Goal: Task Accomplishment & Management: Manage account settings

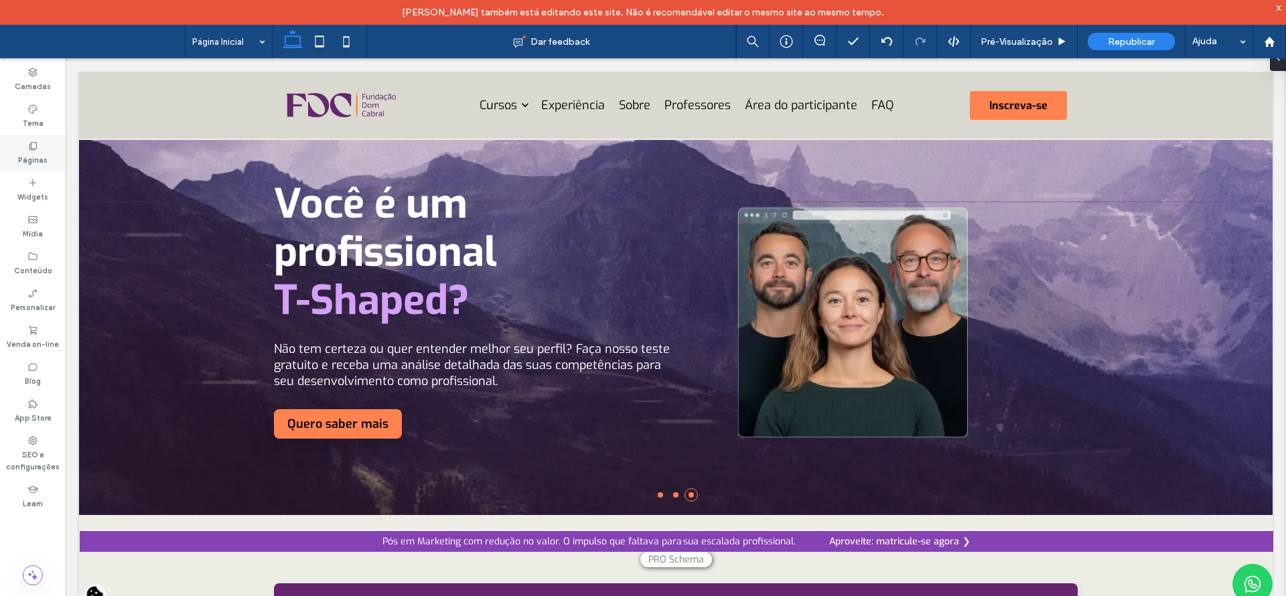
click at [29, 154] on label "Páginas" at bounding box center [32, 158] width 29 height 15
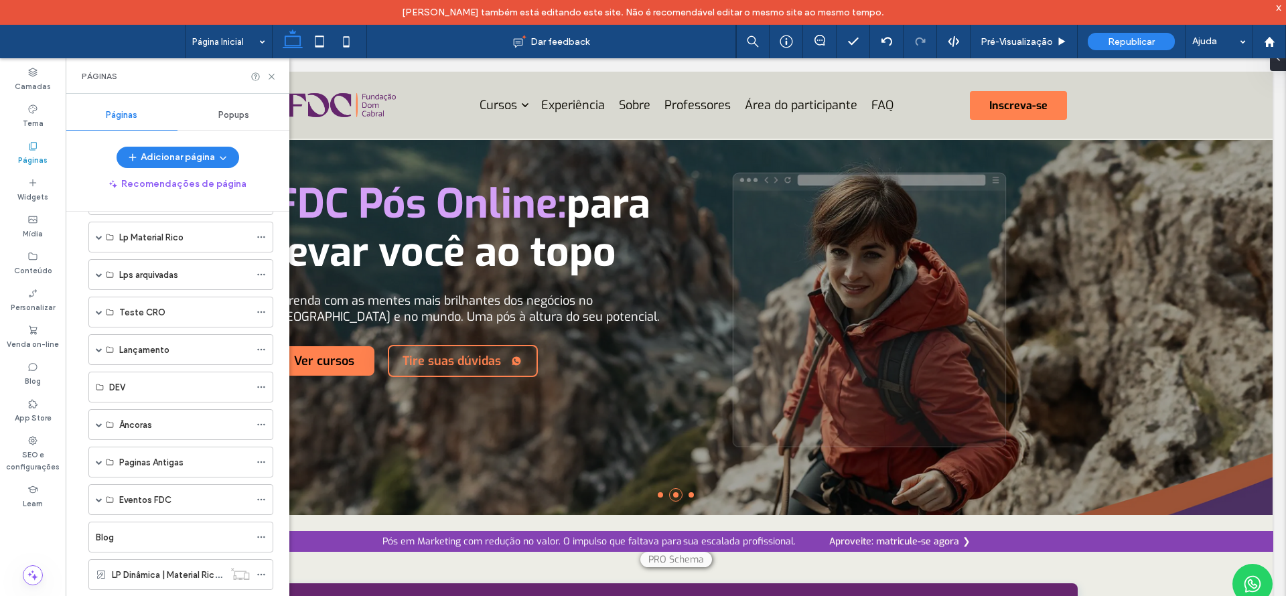
scroll to position [123, 0]
click at [98, 314] on span at bounding box center [99, 315] width 7 height 7
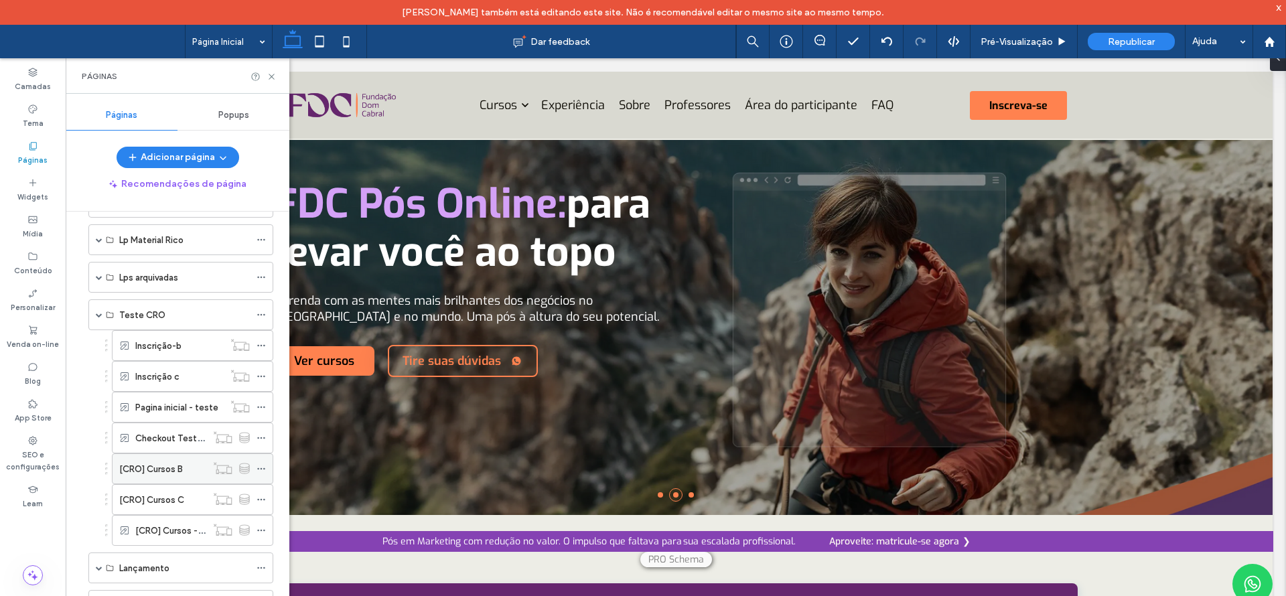
click at [262, 468] on use at bounding box center [260, 469] width 7 height 2
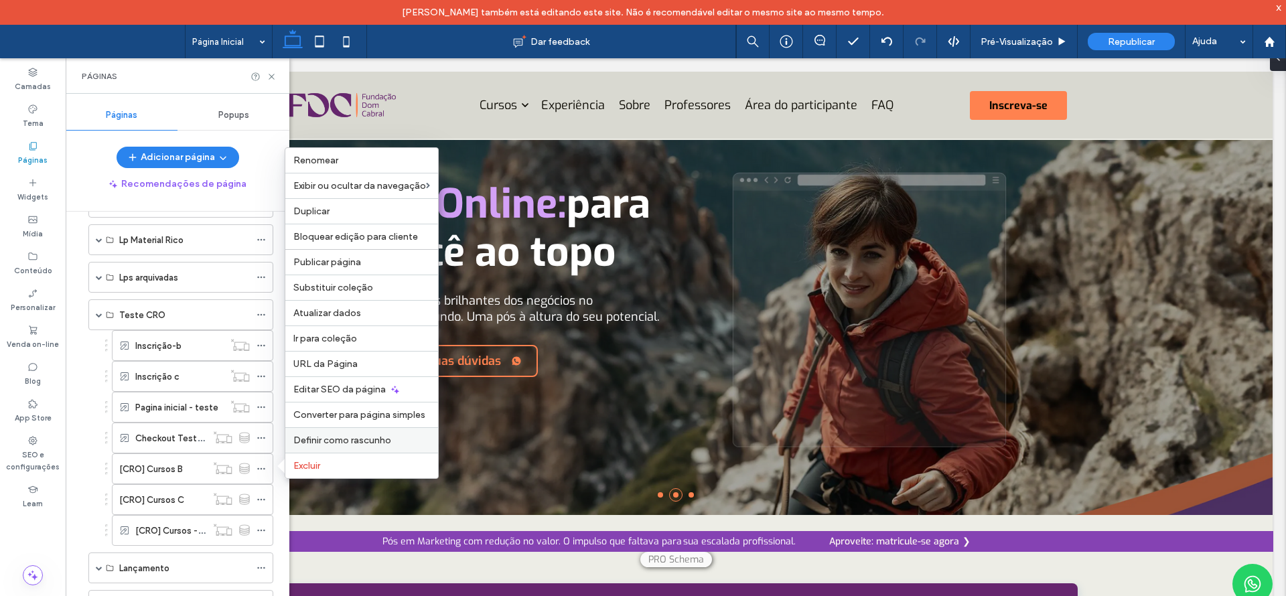
click at [310, 442] on span "Definir como rascunho" at bounding box center [342, 440] width 98 height 11
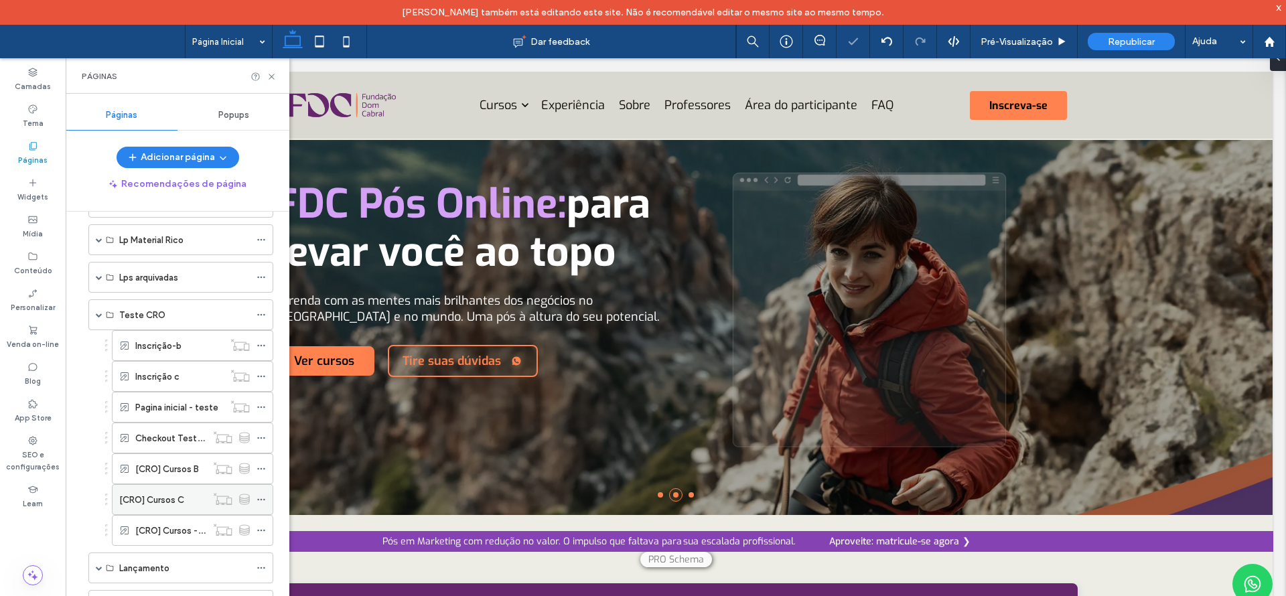
click at [263, 501] on icon at bounding box center [261, 499] width 9 height 9
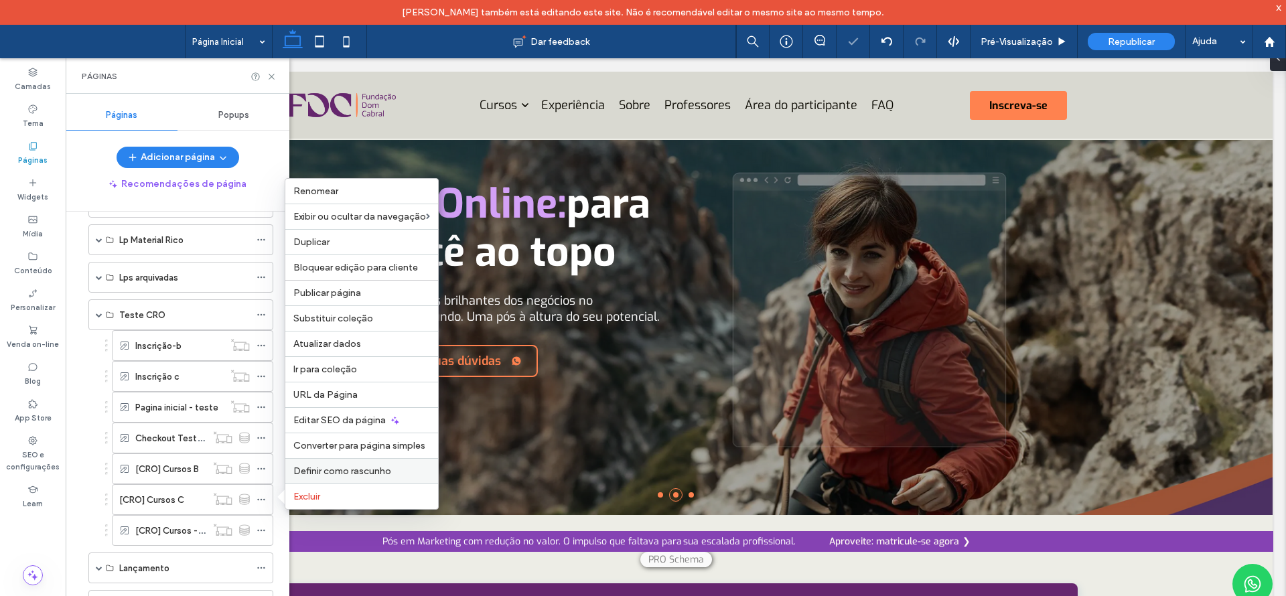
click at [303, 471] on span "Definir como rascunho" at bounding box center [342, 471] width 98 height 11
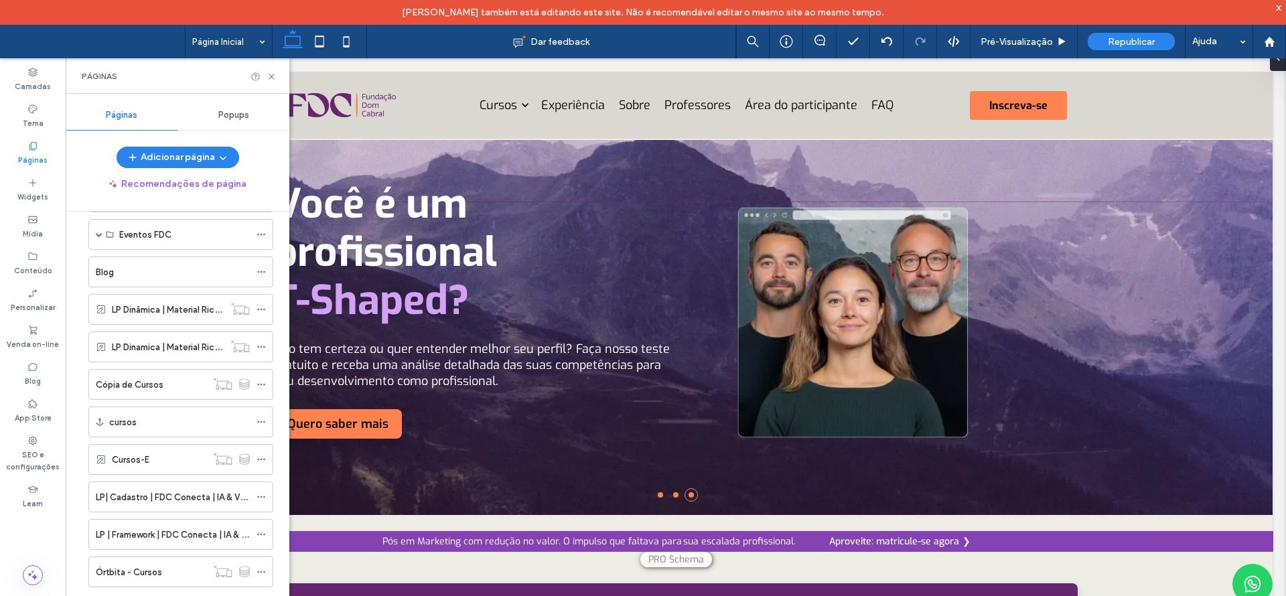
scroll to position [613, 0]
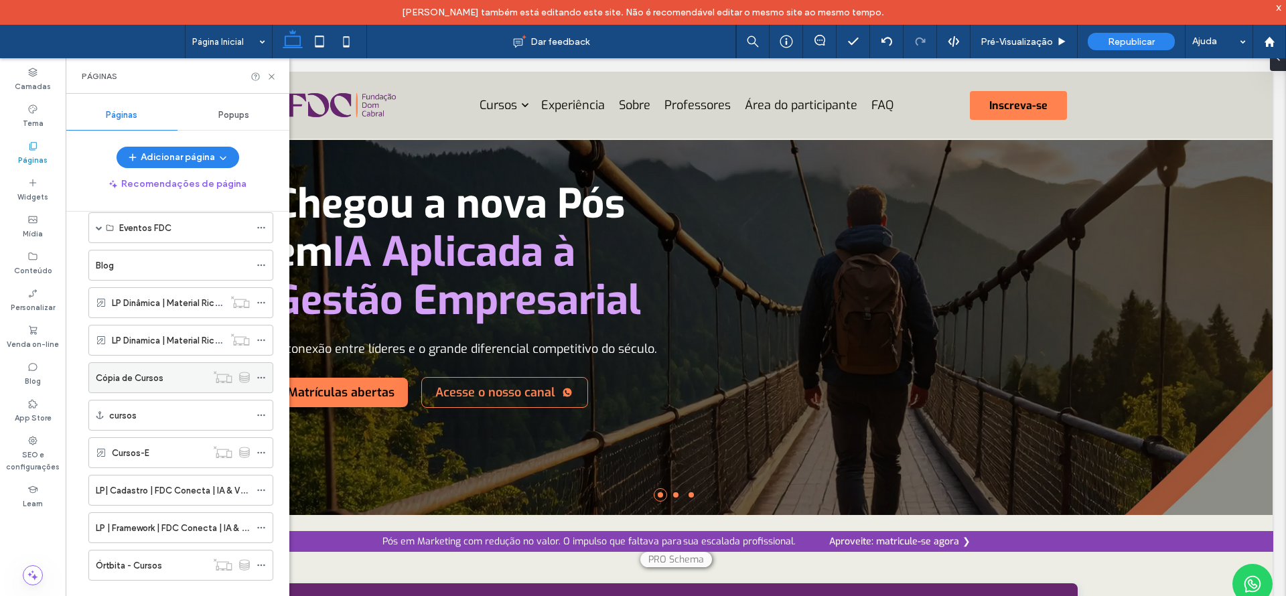
click at [160, 382] on label "Cópia de Cursos" at bounding box center [130, 377] width 68 height 23
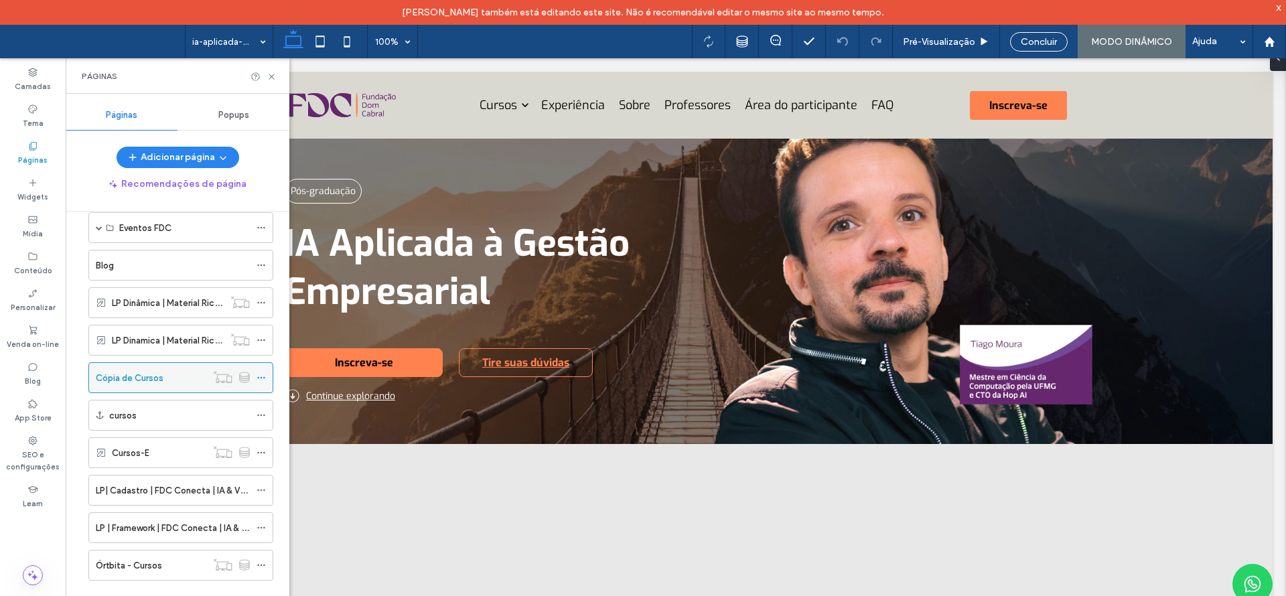
click at [263, 380] on icon at bounding box center [261, 377] width 9 height 9
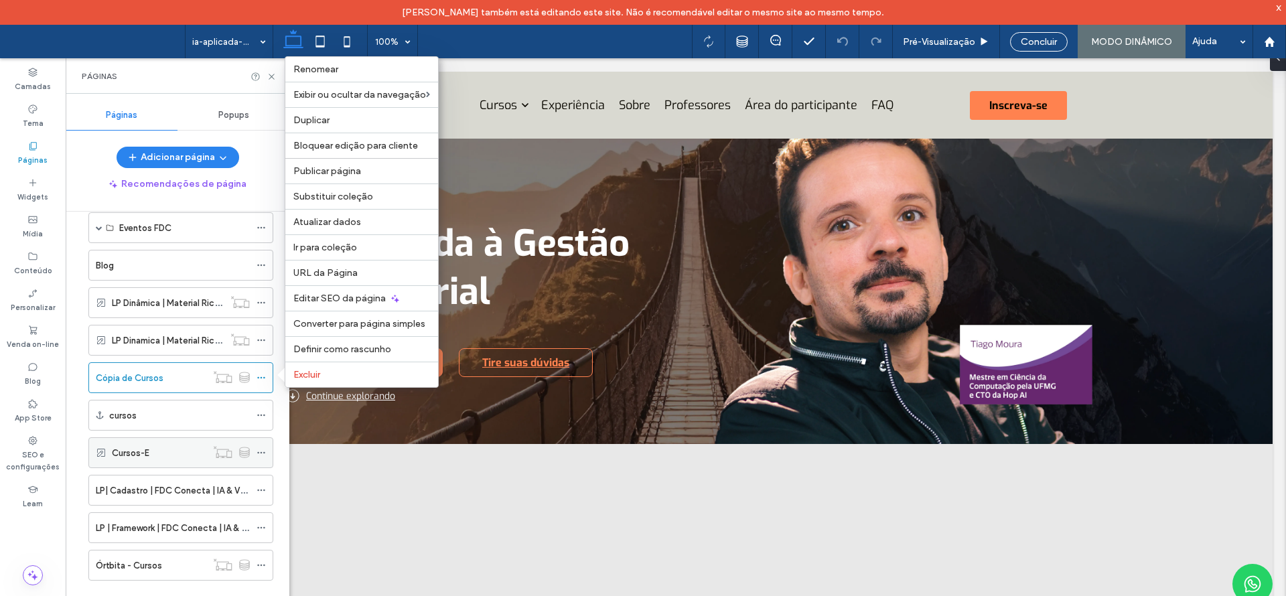
click at [136, 460] on div "Cursos-E" at bounding box center [159, 452] width 94 height 29
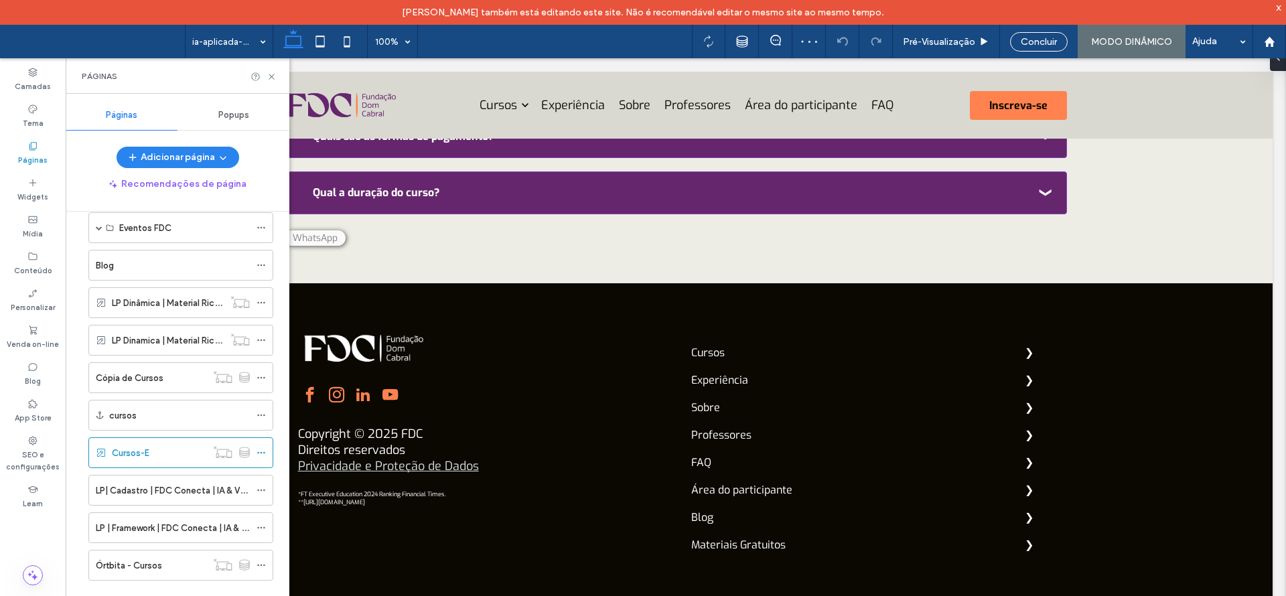
scroll to position [4857, 0]
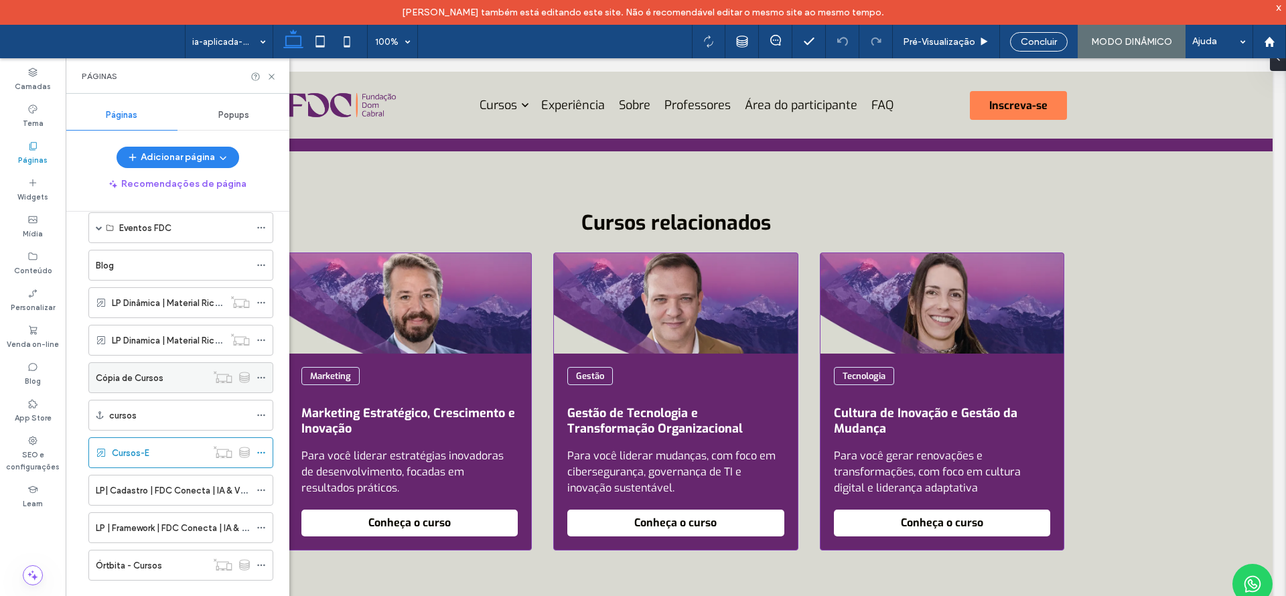
click at [256, 379] on div at bounding box center [231, 377] width 50 height 13
click at [258, 379] on icon at bounding box center [261, 377] width 9 height 9
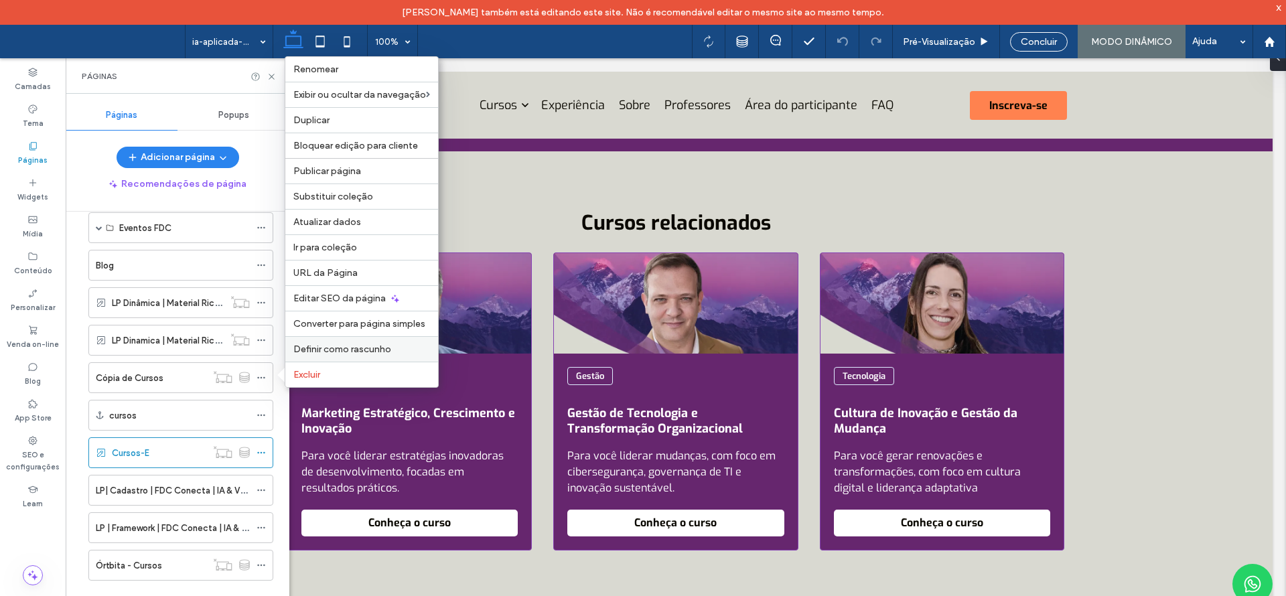
click at [307, 346] on span "Definir como rascunho" at bounding box center [342, 349] width 98 height 11
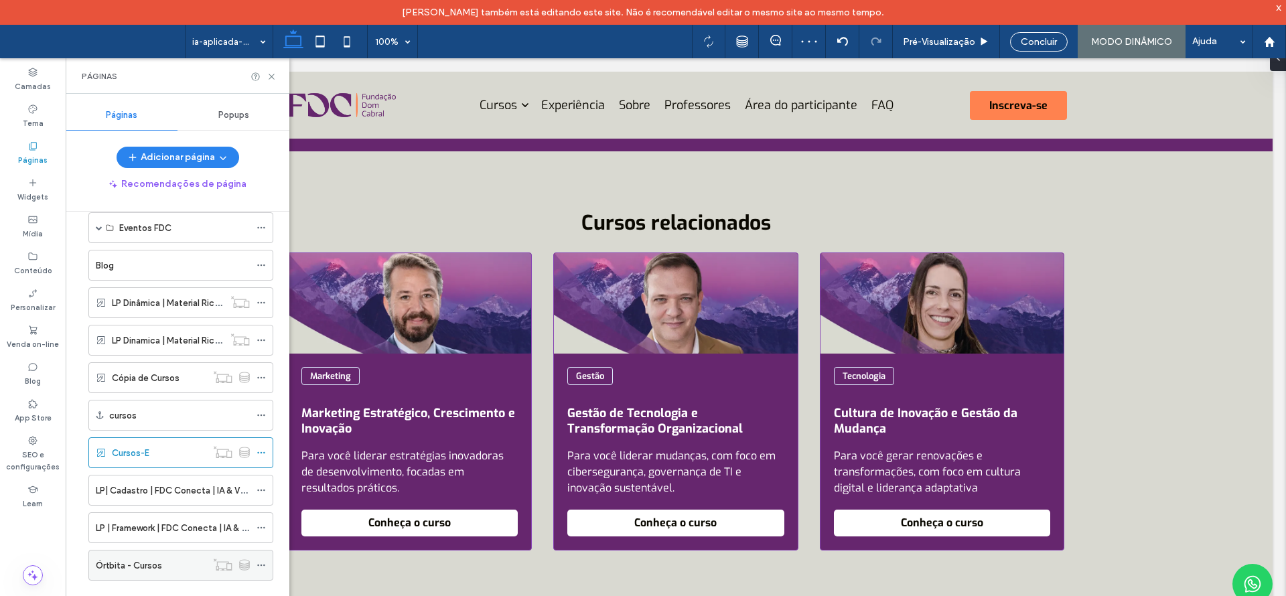
click at [170, 576] on div "Órtbita - Cursos" at bounding box center [151, 565] width 111 height 29
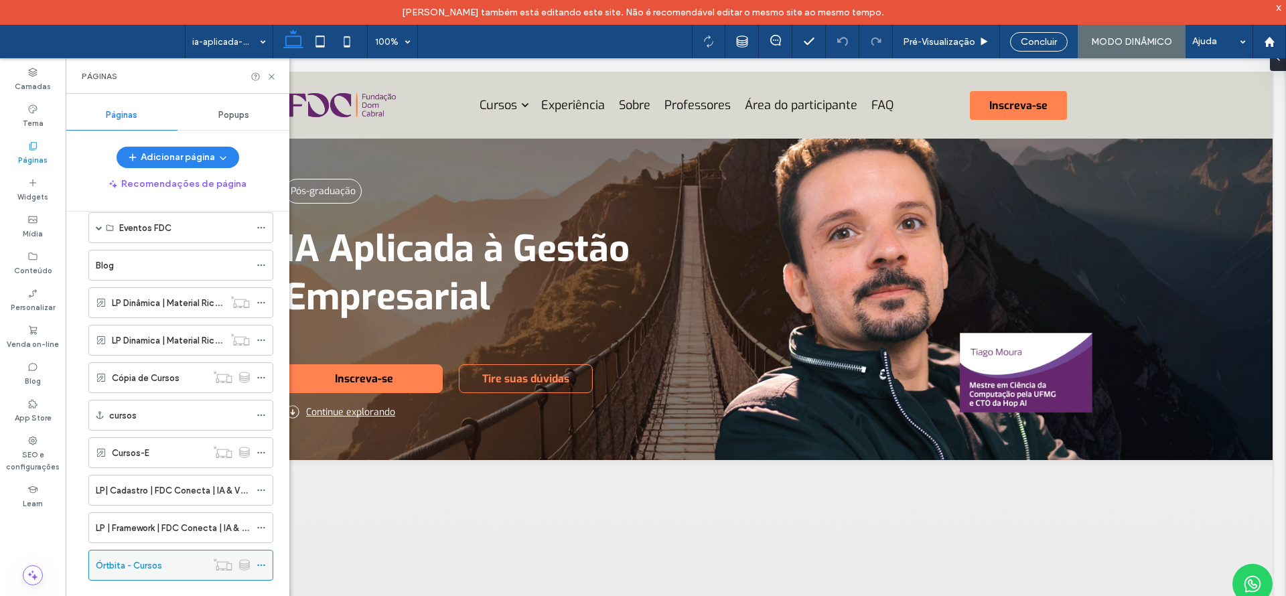
click at [261, 569] on icon at bounding box center [261, 565] width 9 height 9
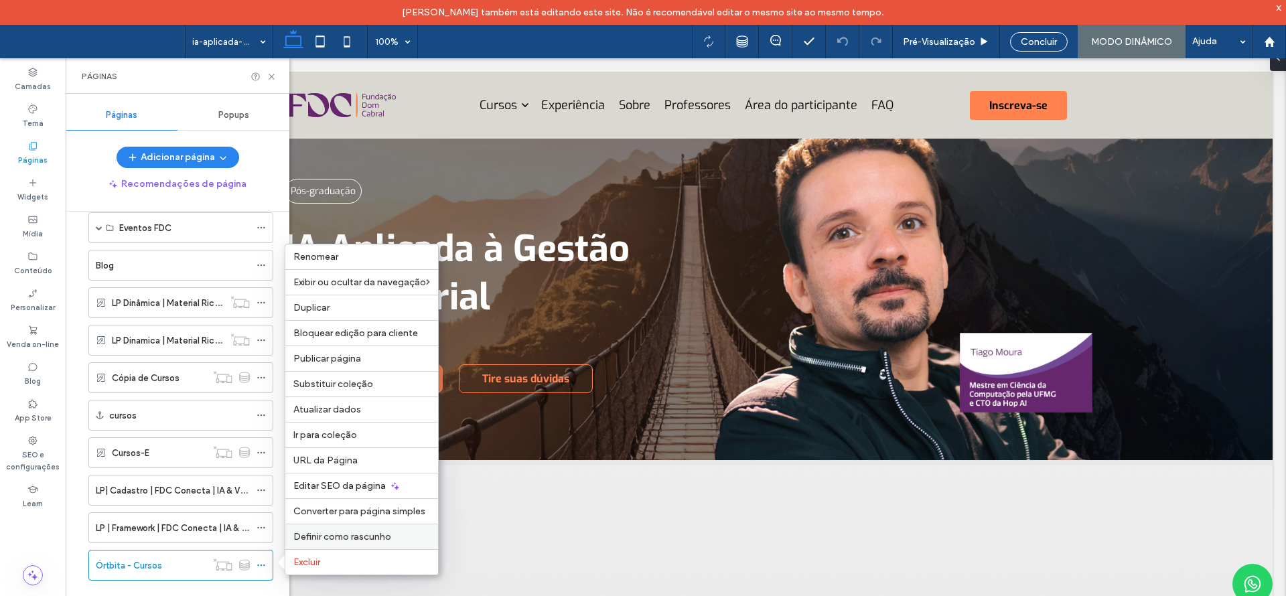
click at [327, 536] on span "Definir como rascunho" at bounding box center [342, 536] width 98 height 11
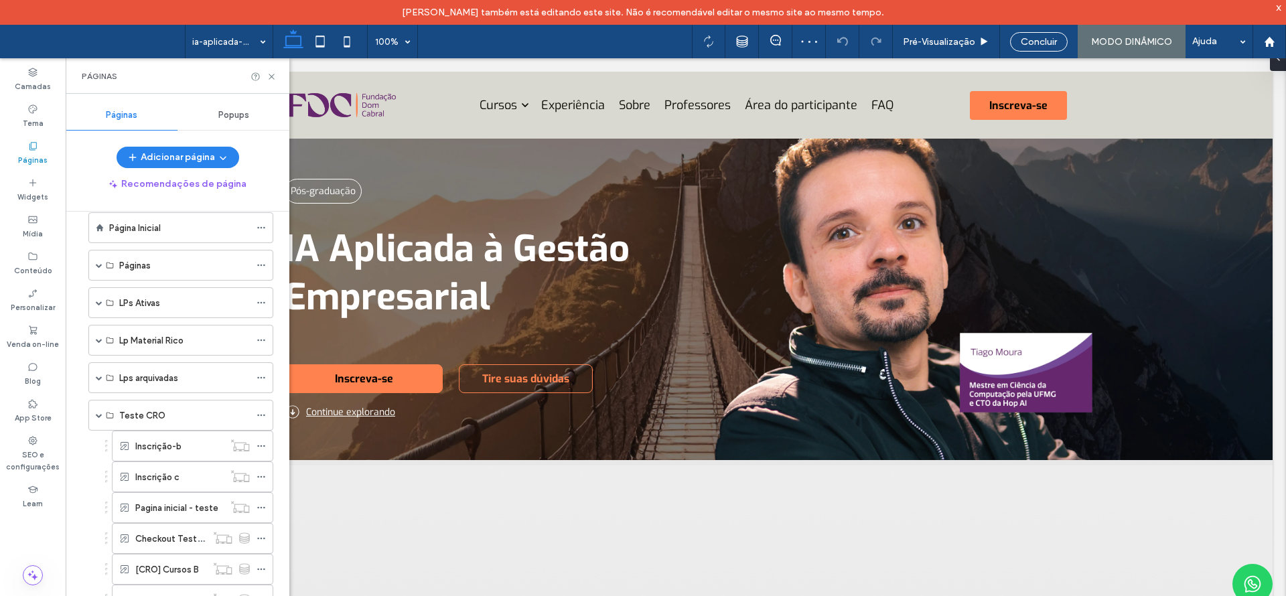
scroll to position [3, 0]
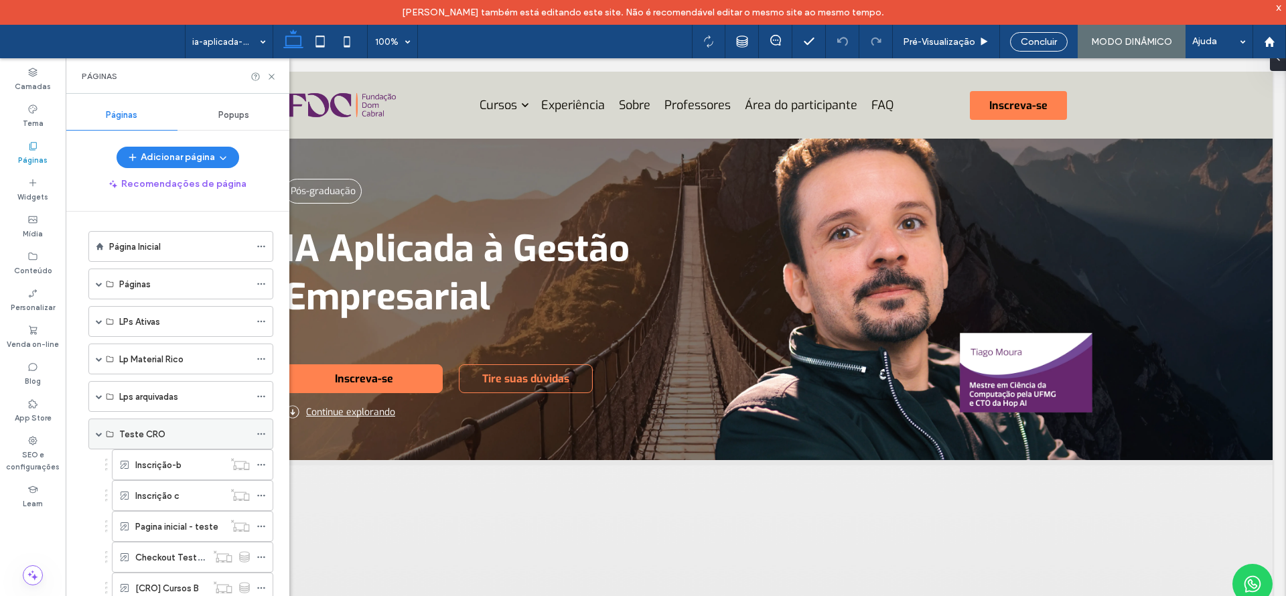
click at [100, 434] on span at bounding box center [99, 434] width 7 height 7
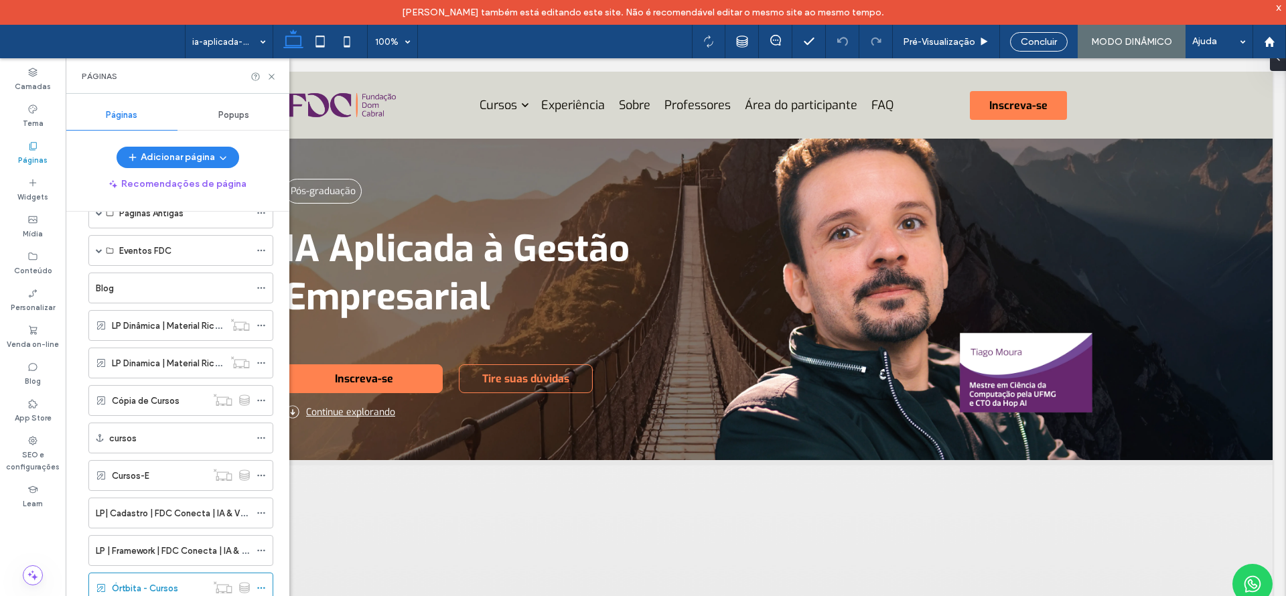
scroll to position [337, 0]
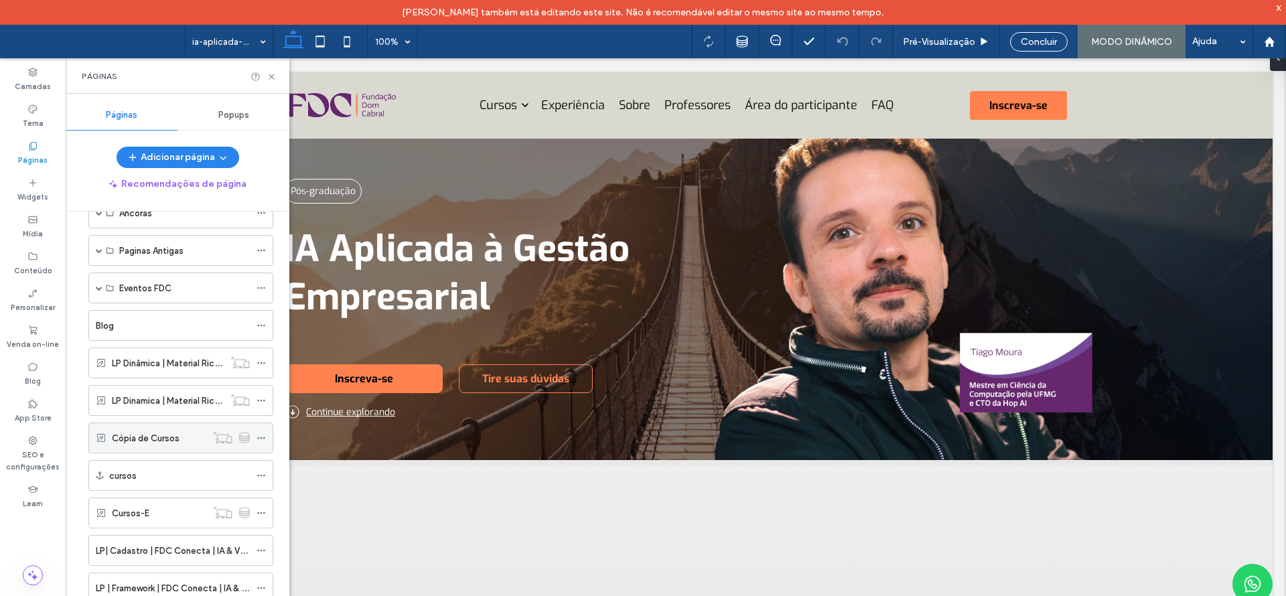
click at [189, 440] on div "Cópia de Cursos" at bounding box center [159, 438] width 94 height 14
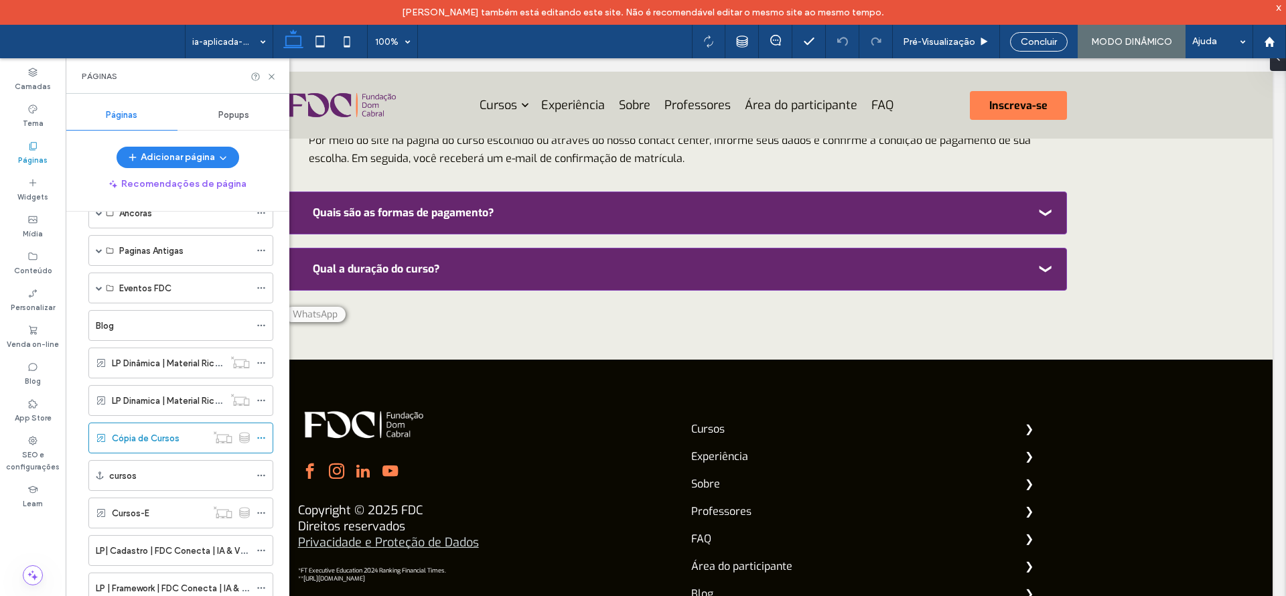
scroll to position [5300, 0]
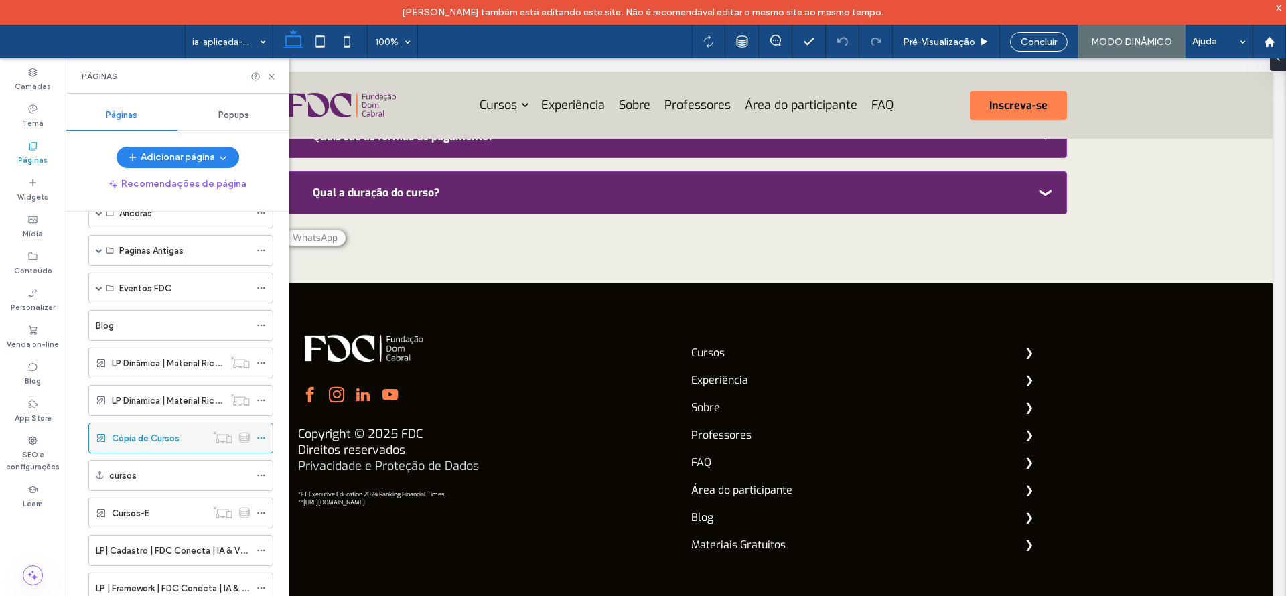
click at [264, 434] on icon at bounding box center [261, 438] width 9 height 9
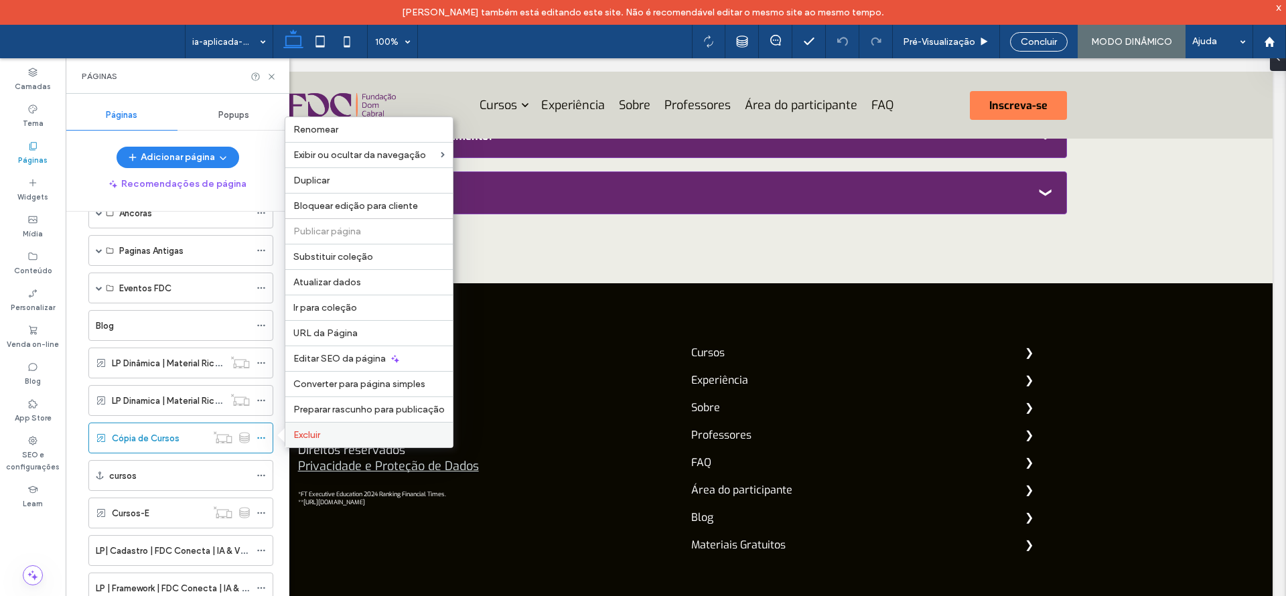
click at [297, 437] on span "Excluir" at bounding box center [306, 434] width 27 height 11
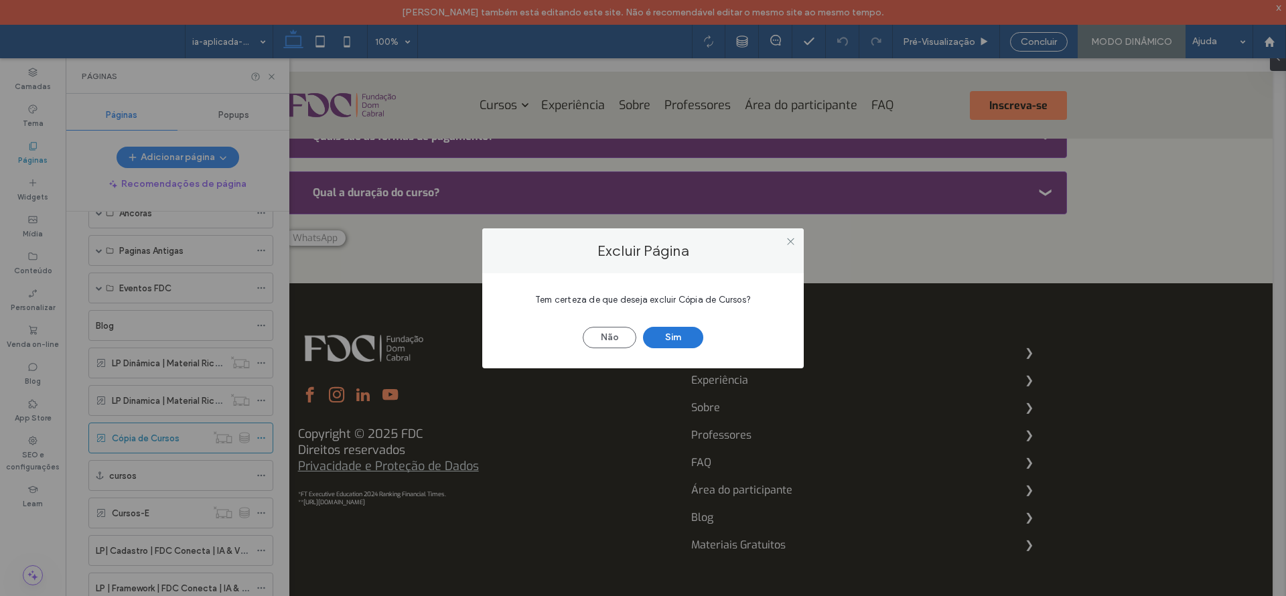
click at [671, 332] on button "Sim" at bounding box center [673, 337] width 60 height 21
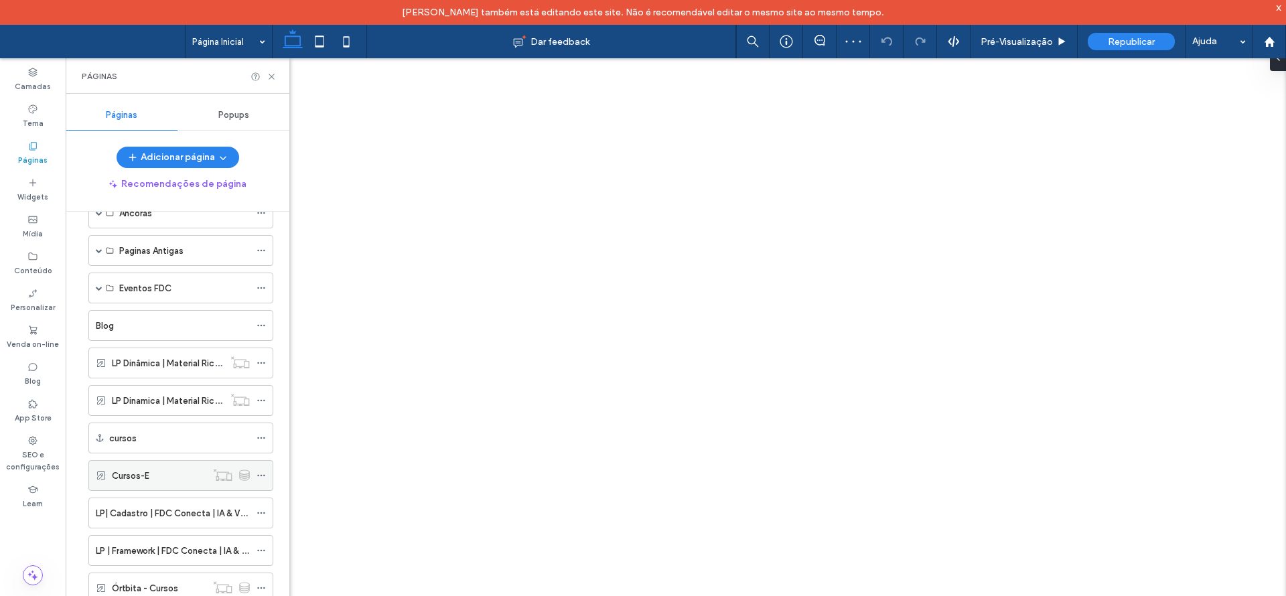
click at [186, 476] on div "Cursos-E" at bounding box center [159, 476] width 94 height 14
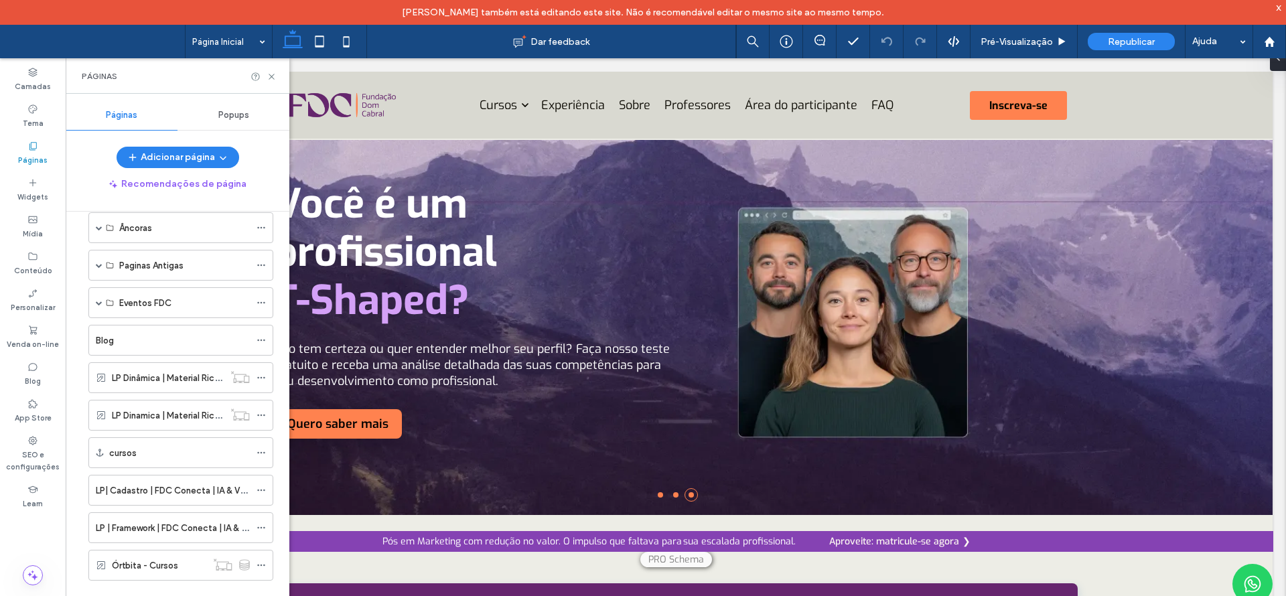
drag, startPoint x: 1279, startPoint y: 124, endPoint x: 1211, endPoint y: 101, distance: 72.3
drag, startPoint x: 270, startPoint y: 76, endPoint x: 207, endPoint y: 23, distance: 82.3
click at [269, 76] on icon at bounding box center [272, 77] width 10 height 10
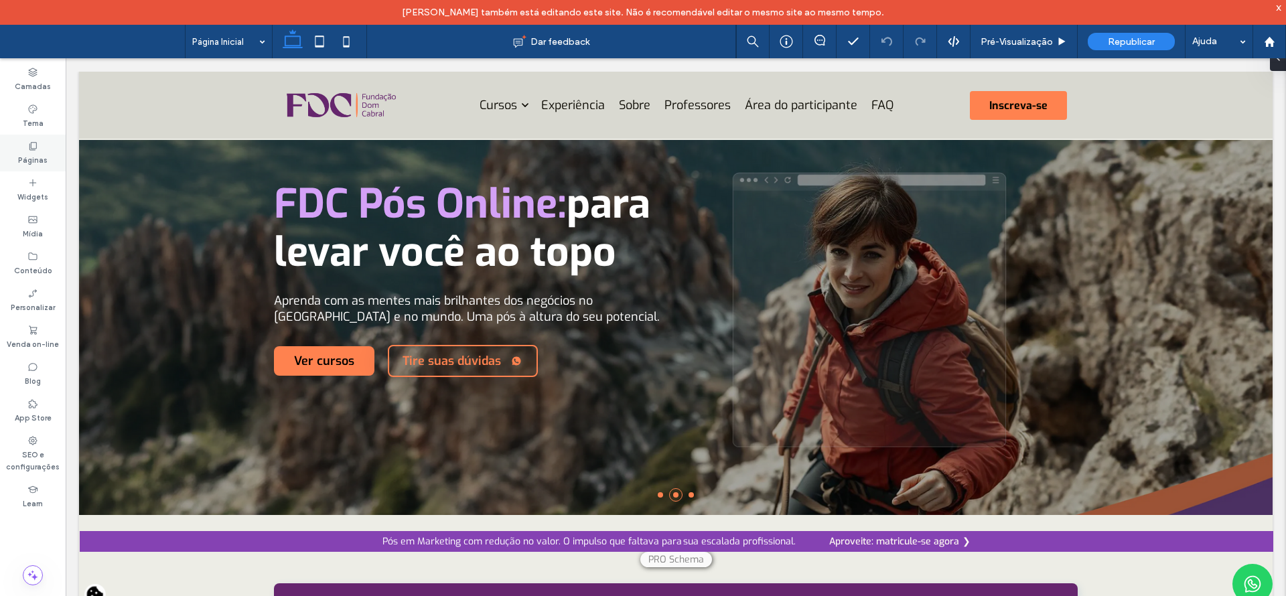
click at [35, 148] on use at bounding box center [32, 146] width 7 height 8
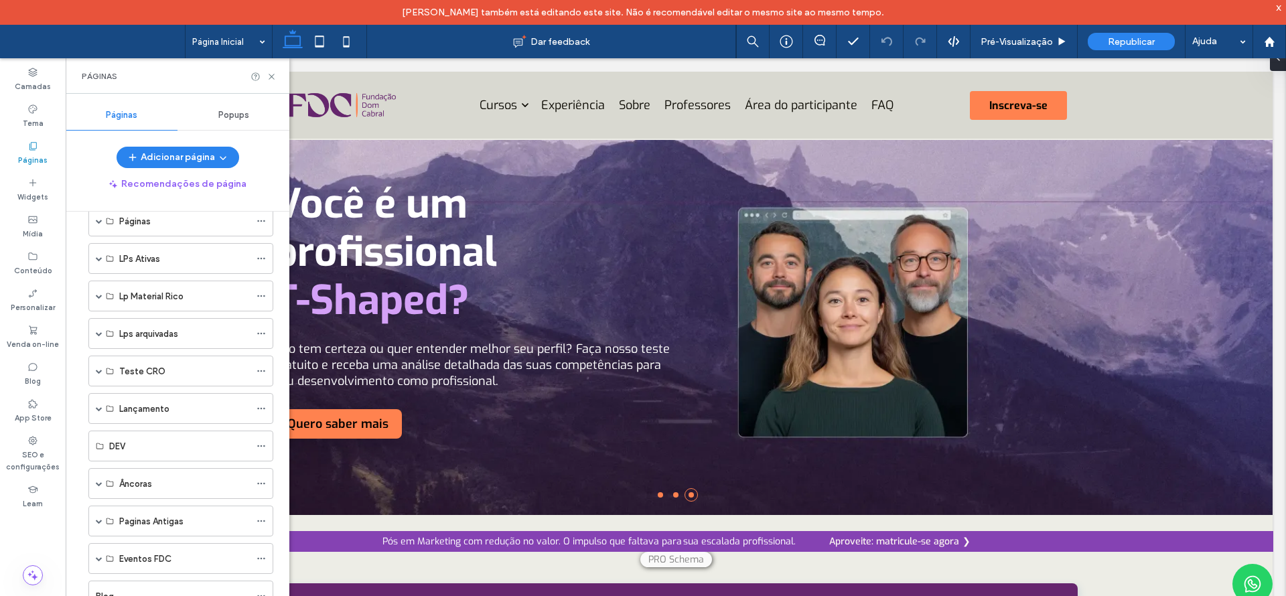
scroll to position [77, 0]
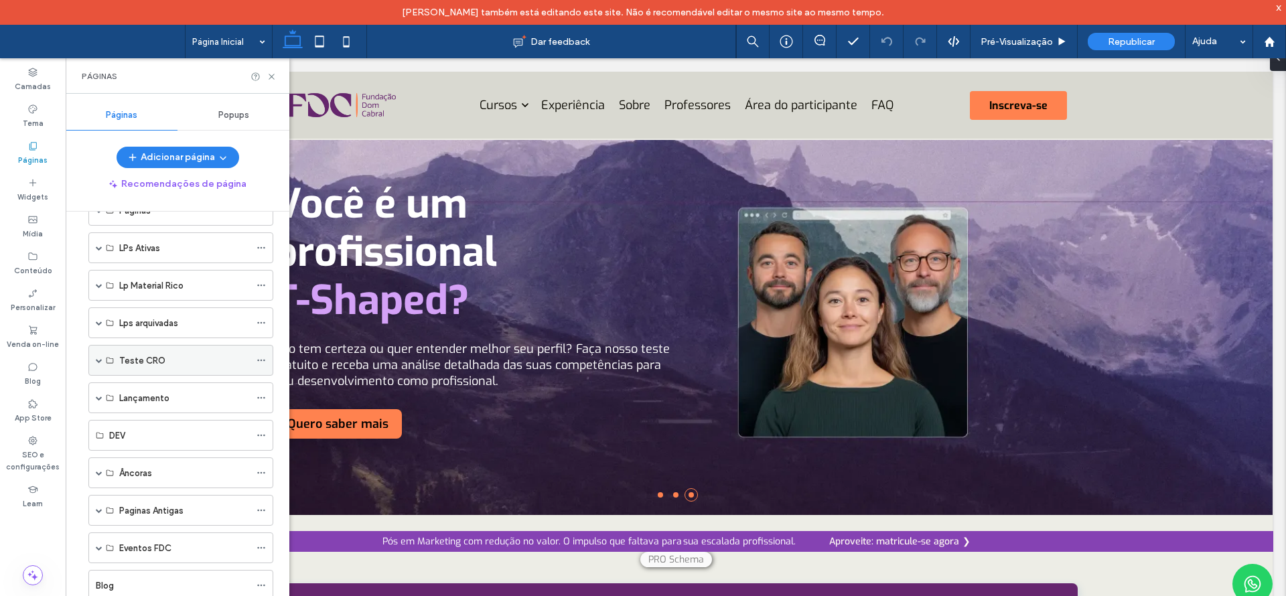
click at [100, 358] on span at bounding box center [99, 360] width 7 height 7
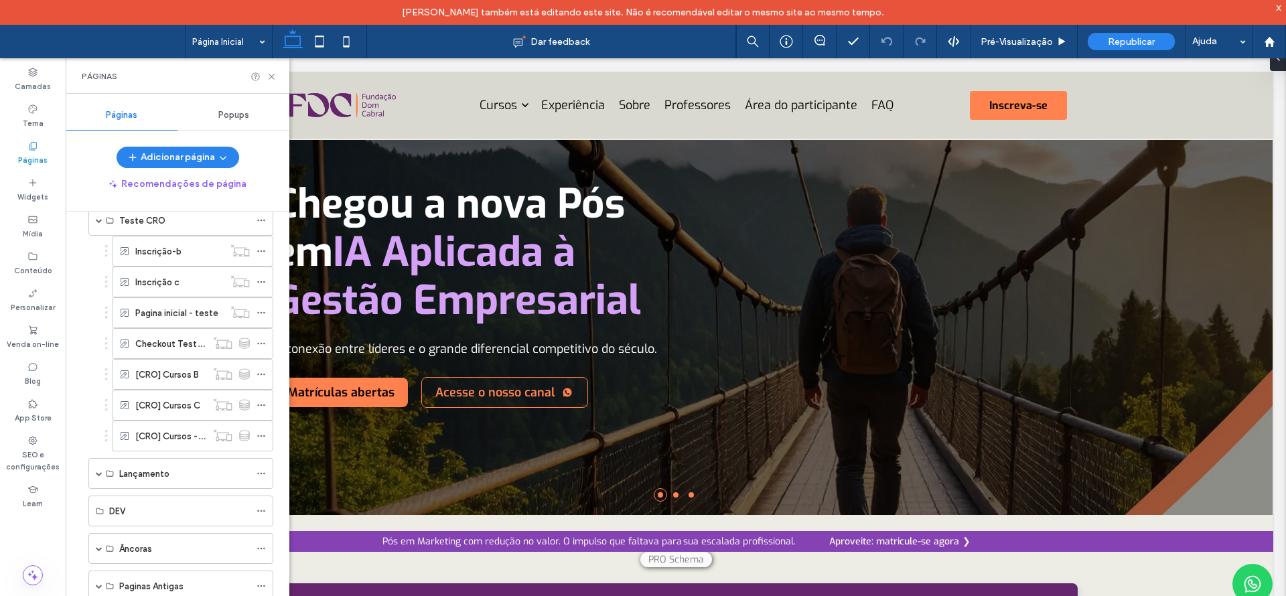
scroll to position [225, 0]
click at [261, 364] on icon at bounding box center [261, 366] width 9 height 9
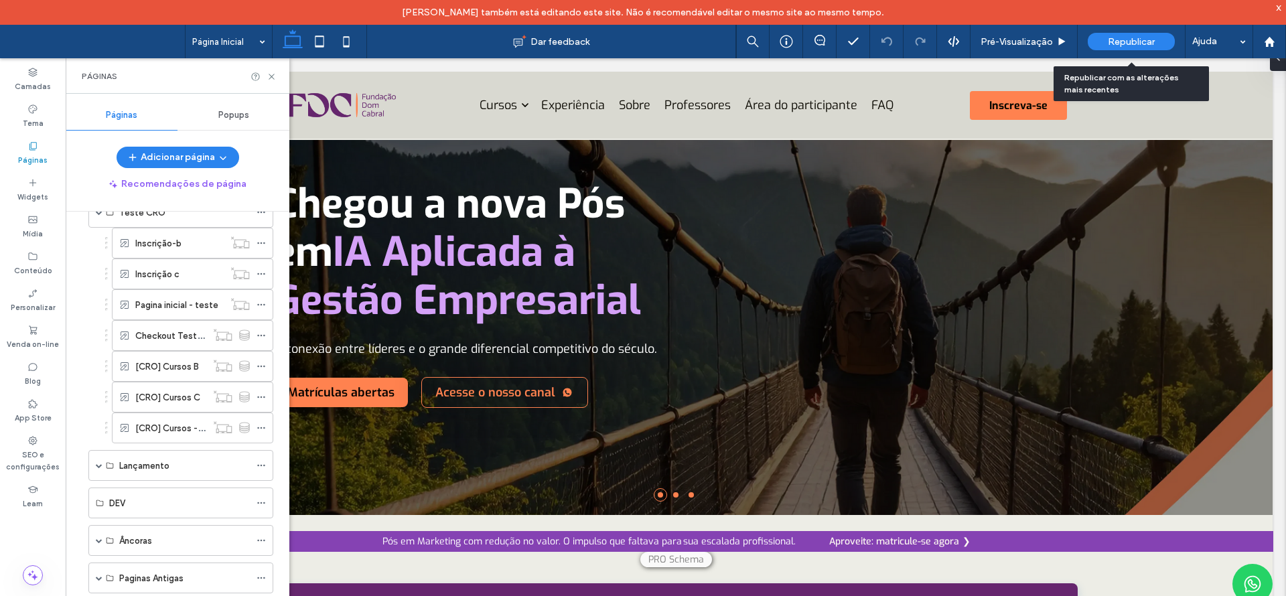
click at [1122, 46] on span "Republicar" at bounding box center [1131, 41] width 47 height 11
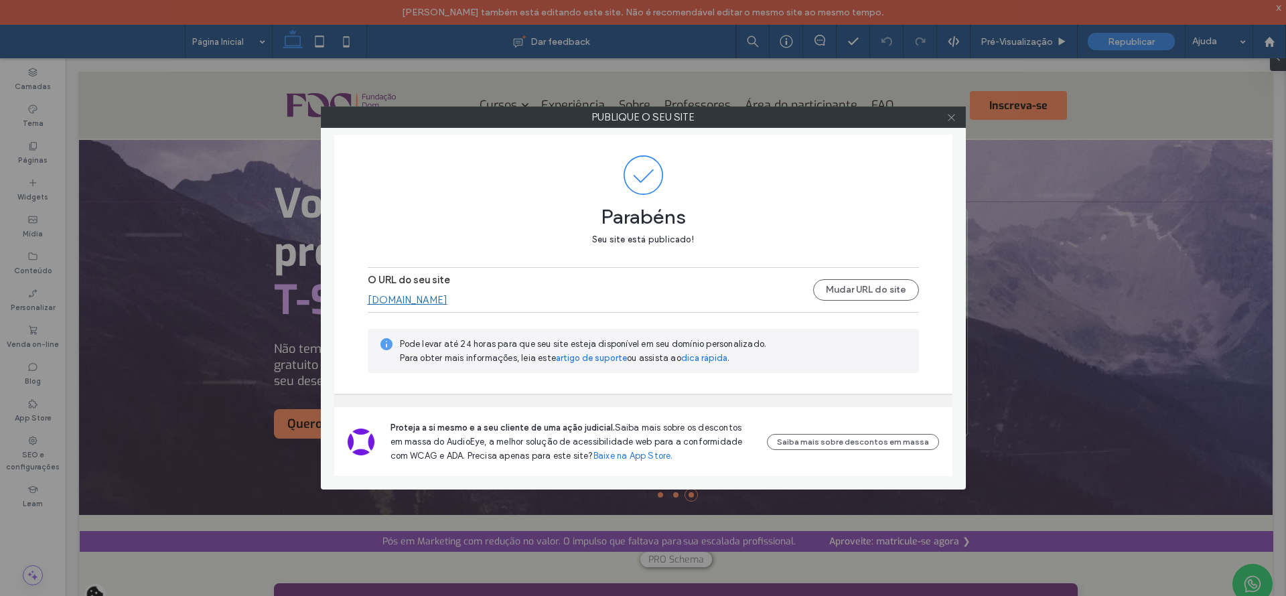
click at [953, 118] on use at bounding box center [951, 117] width 7 height 7
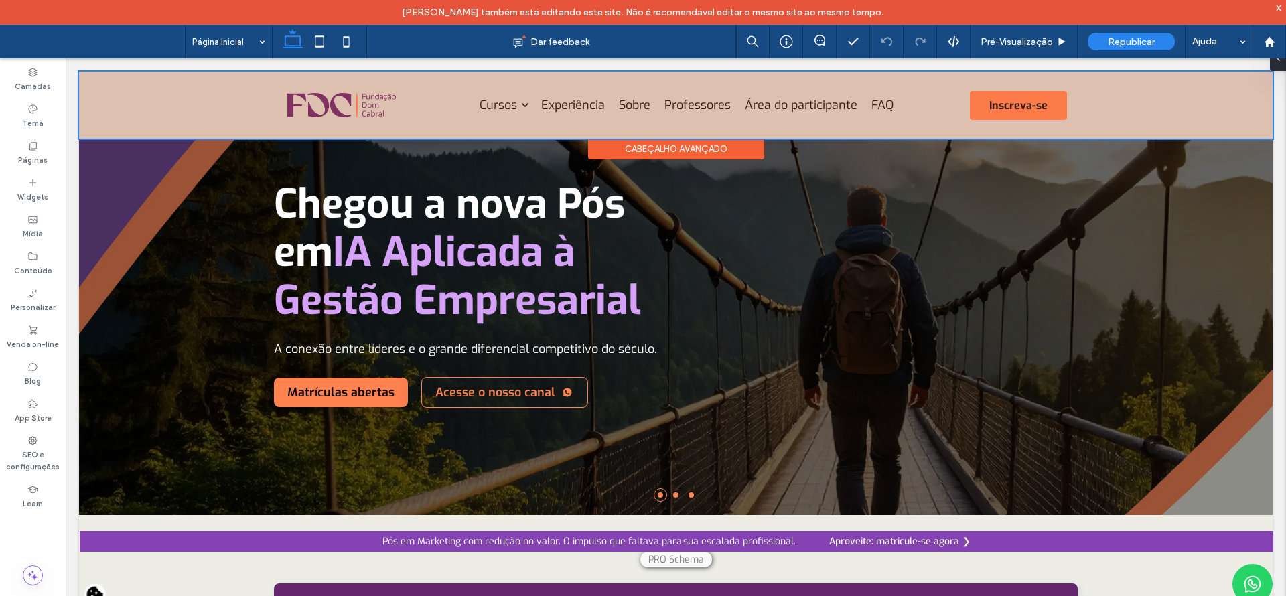
click at [496, 102] on div at bounding box center [676, 105] width 1194 height 67
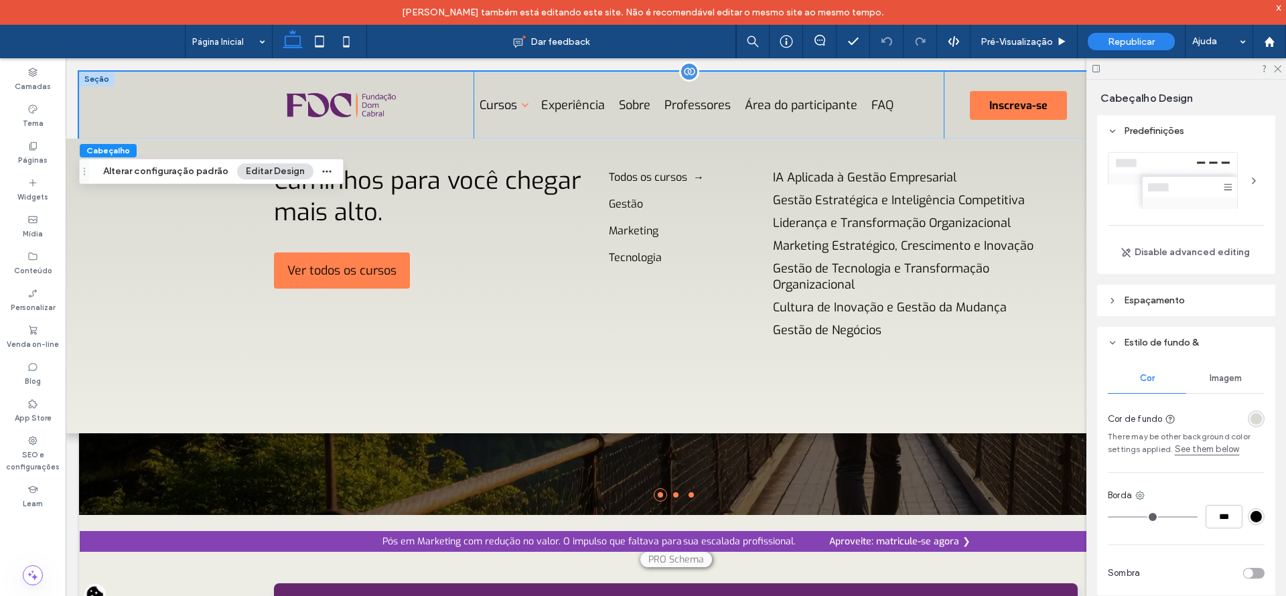
click at [523, 101] on icon at bounding box center [525, 105] width 16 height 16
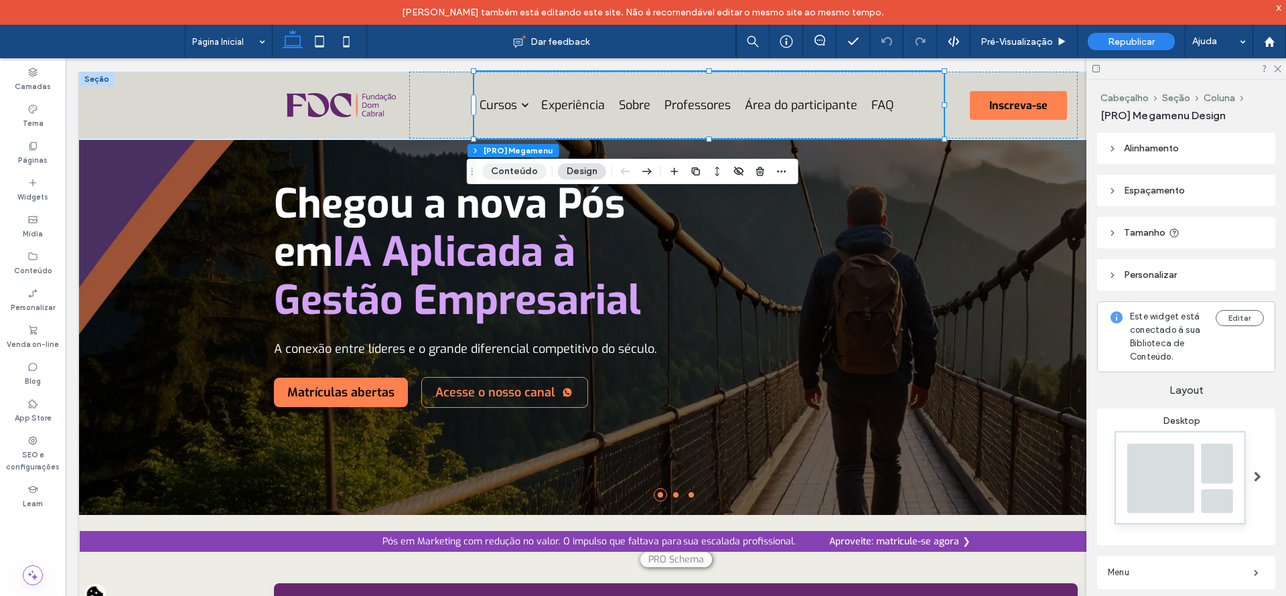
click at [530, 174] on button "Conteúdo" at bounding box center [514, 171] width 64 height 16
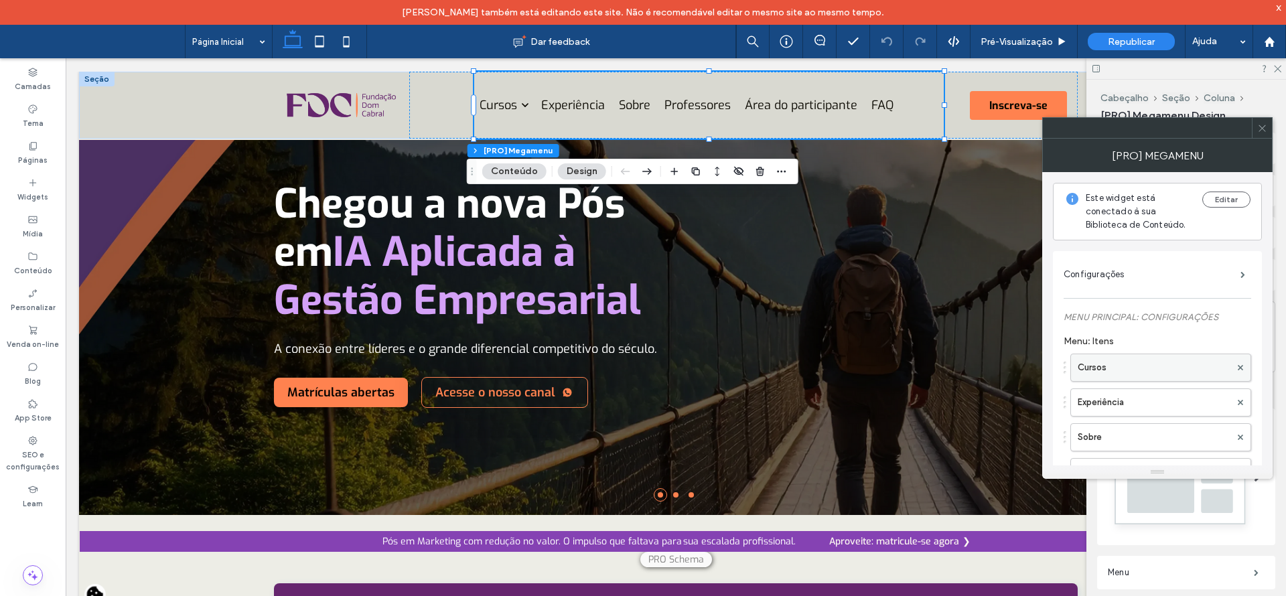
click at [1152, 372] on label "Cursos" at bounding box center [1154, 367] width 153 height 27
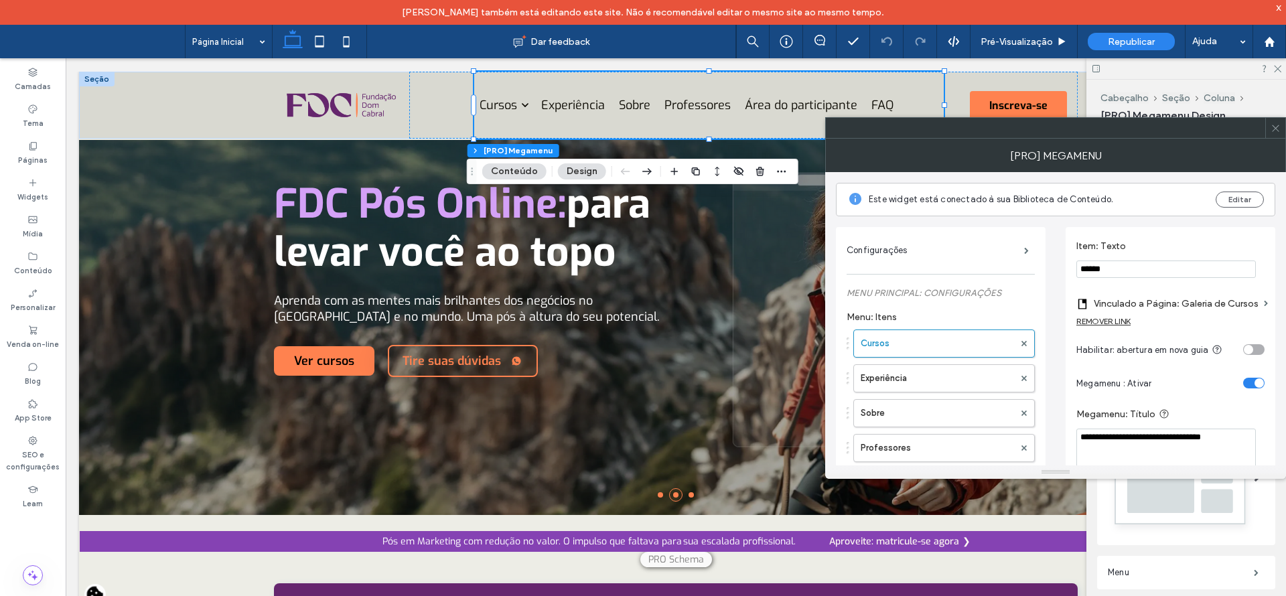
click at [1199, 304] on label "Vinculado a Página: Galeria de Cursos" at bounding box center [1176, 303] width 165 height 25
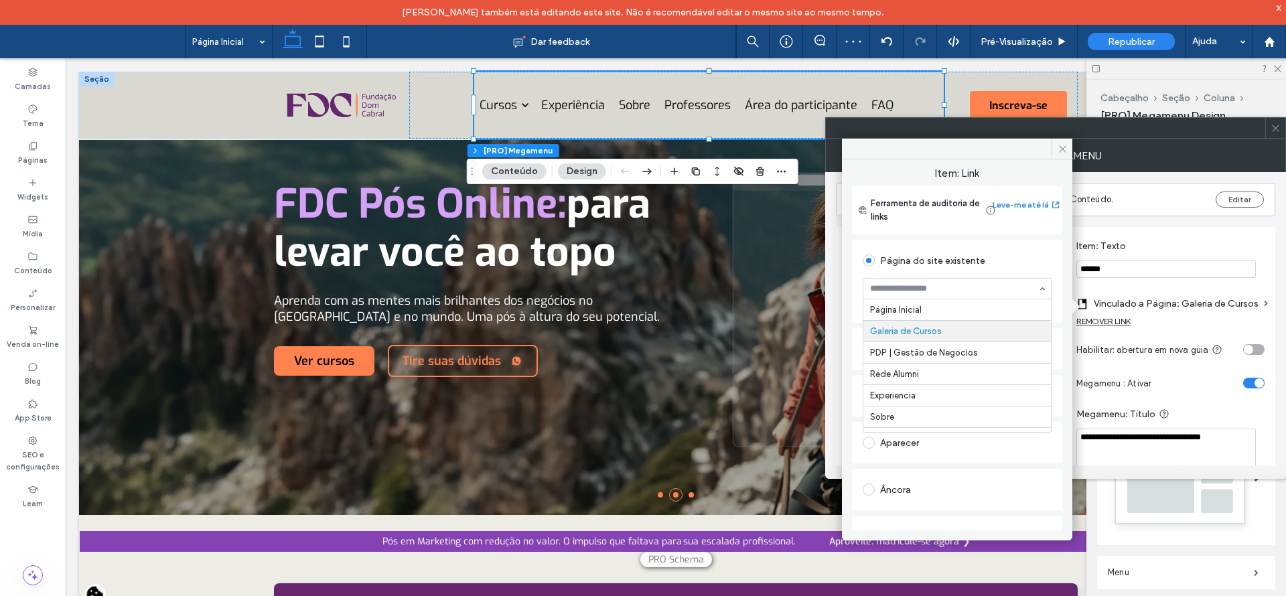
scroll to position [21, 0]
click at [1033, 273] on section "Página Inicial Galeria de Cursos PDP | Gestão de Negócios Rede Alumni Experienc…" at bounding box center [957, 288] width 189 height 35
click at [1062, 155] on span at bounding box center [1062, 149] width 21 height 20
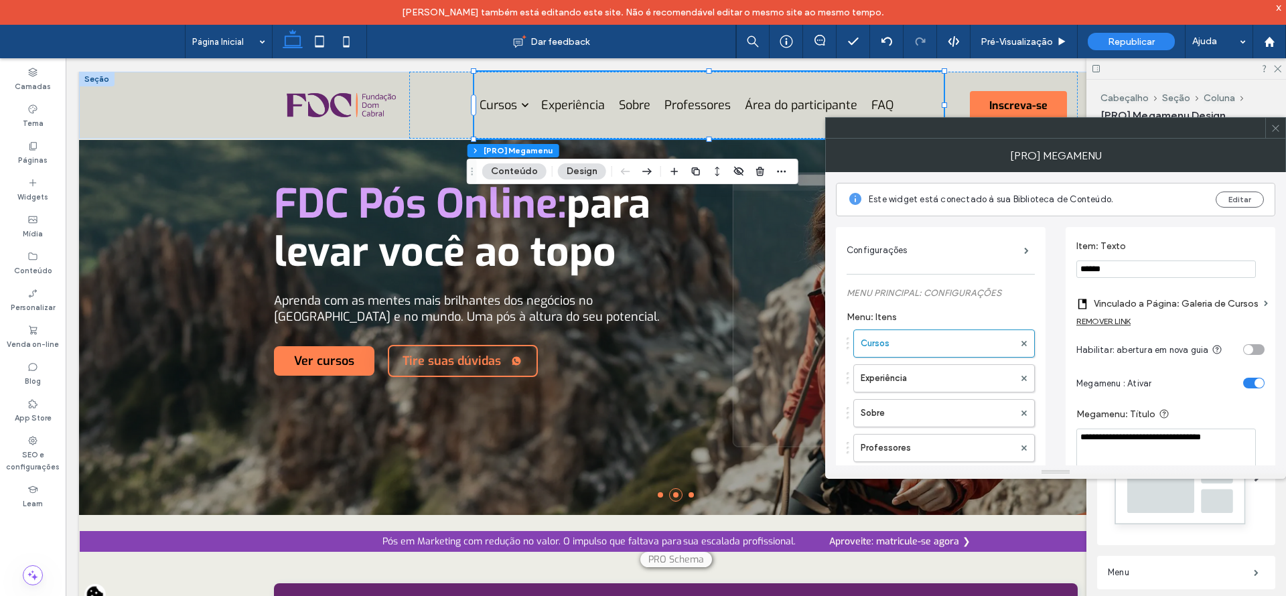
drag, startPoint x: 1268, startPoint y: 129, endPoint x: 145, endPoint y: 200, distance: 1125.2
click at [1269, 129] on div at bounding box center [1276, 128] width 20 height 20
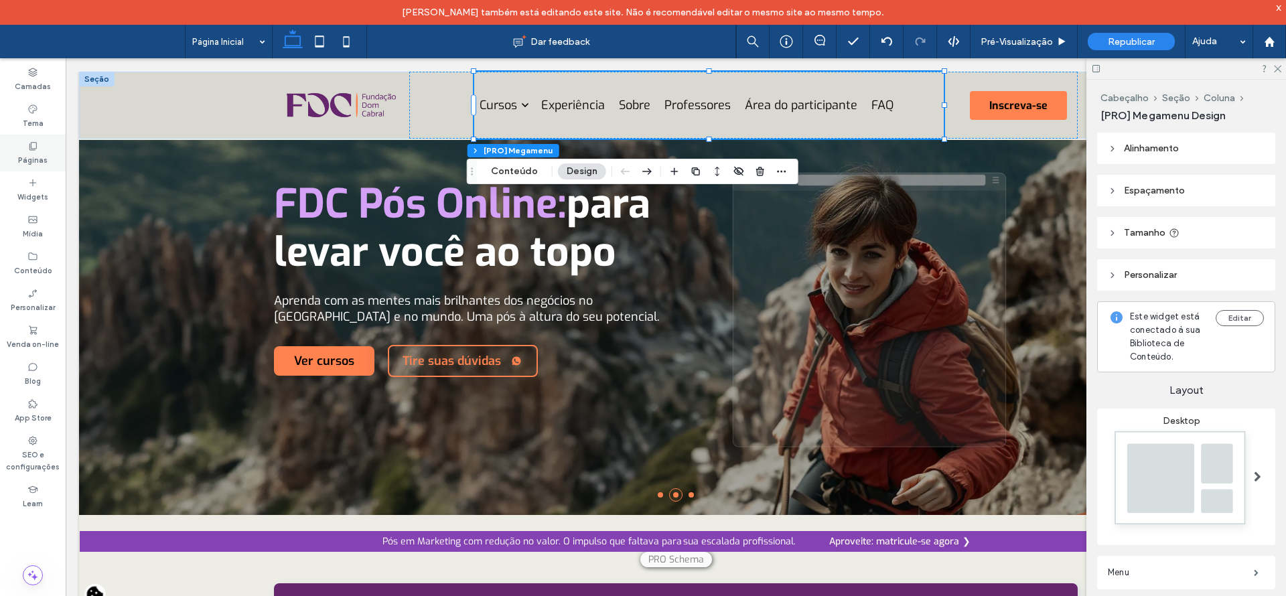
click at [41, 159] on label "Páginas" at bounding box center [32, 158] width 29 height 15
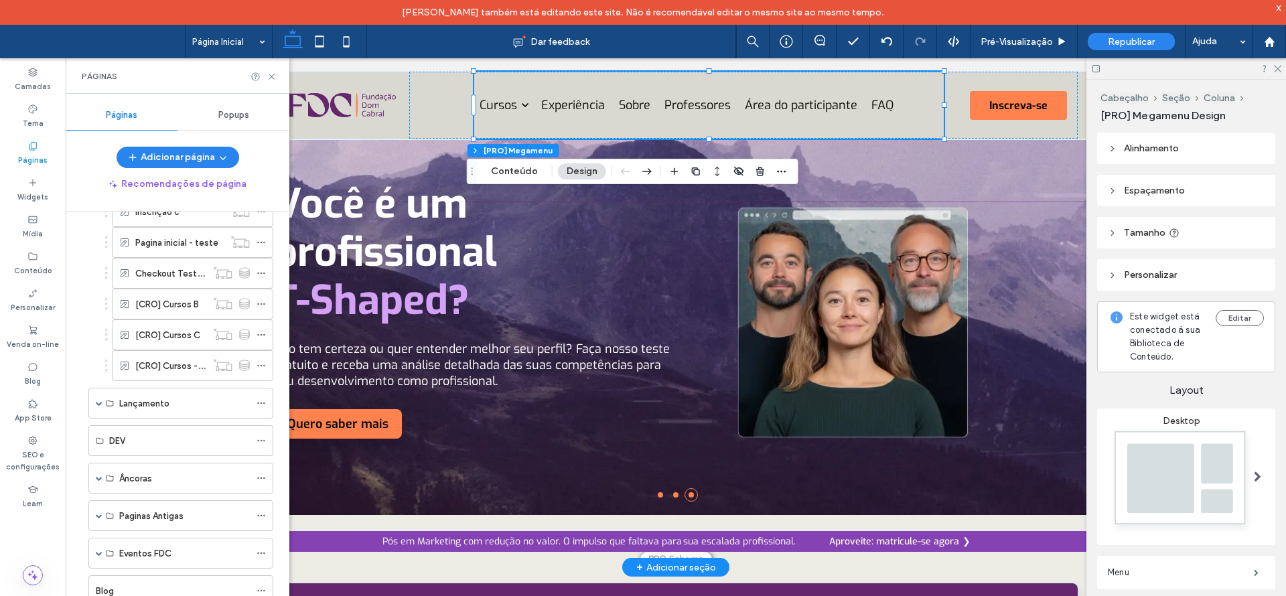
scroll to position [277, 0]
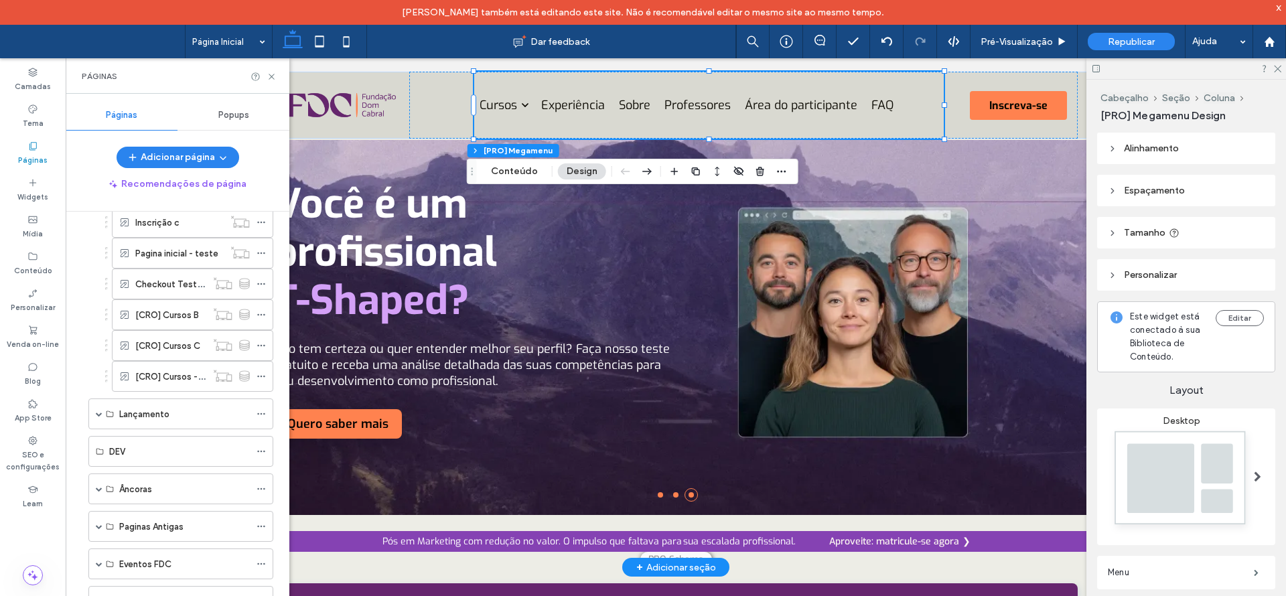
drag, startPoint x: 284, startPoint y: 270, endPoint x: 226, endPoint y: 327, distance: 81.5
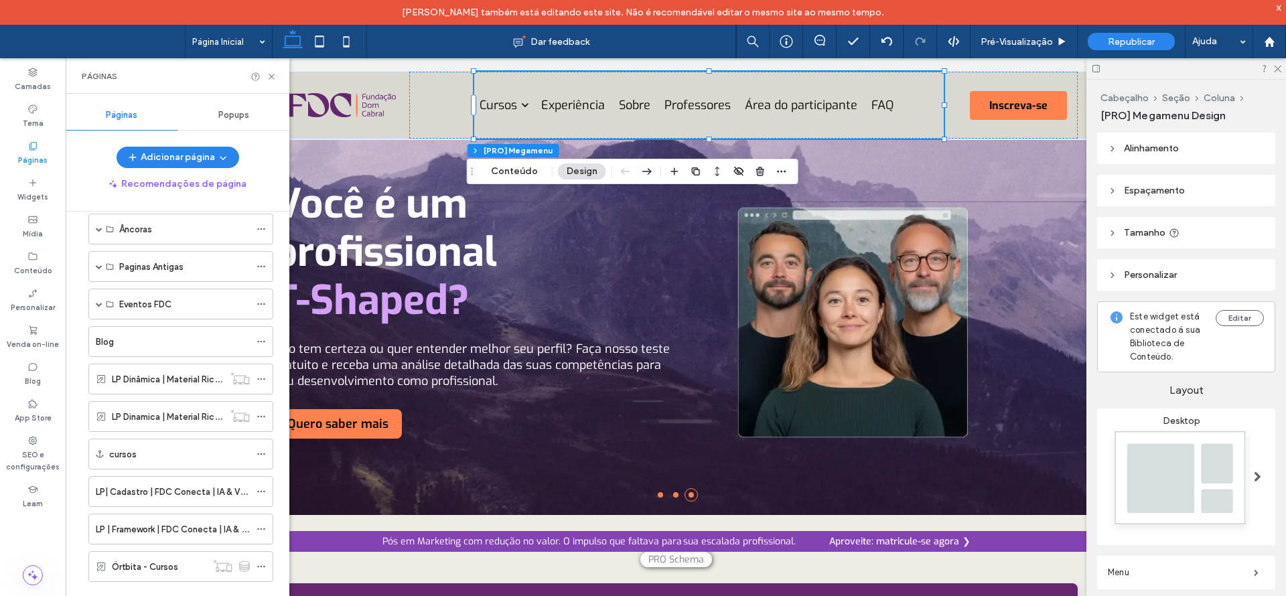
scroll to position [538, 0]
click at [101, 263] on span at bounding box center [99, 265] width 7 height 7
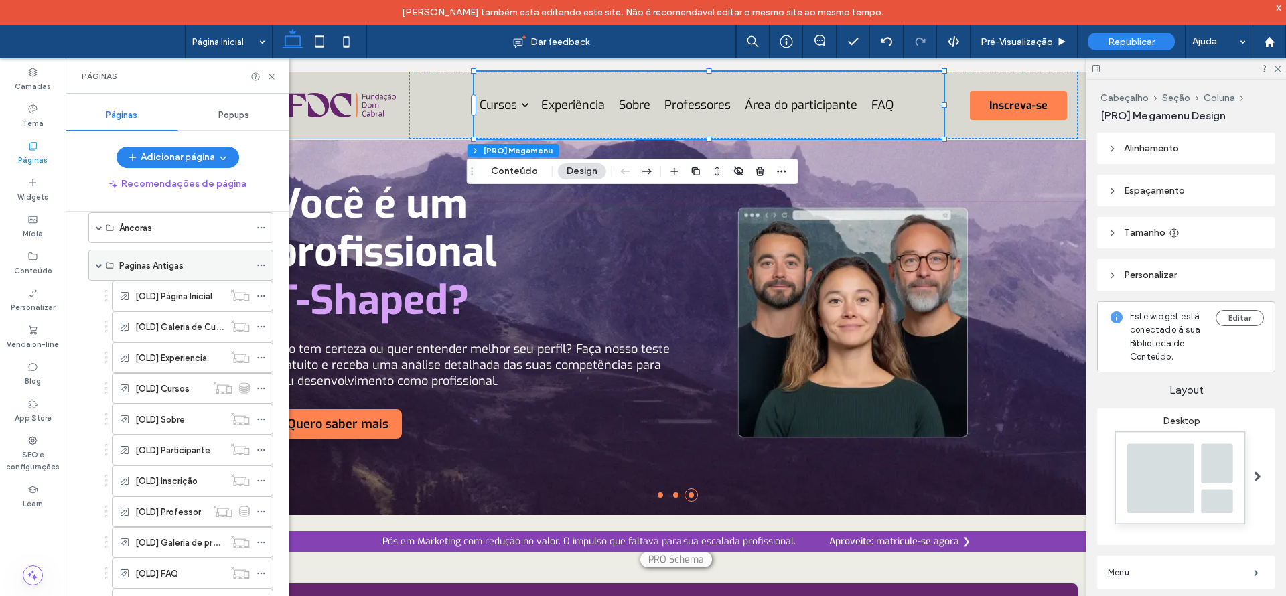
click at [101, 263] on span at bounding box center [99, 265] width 7 height 7
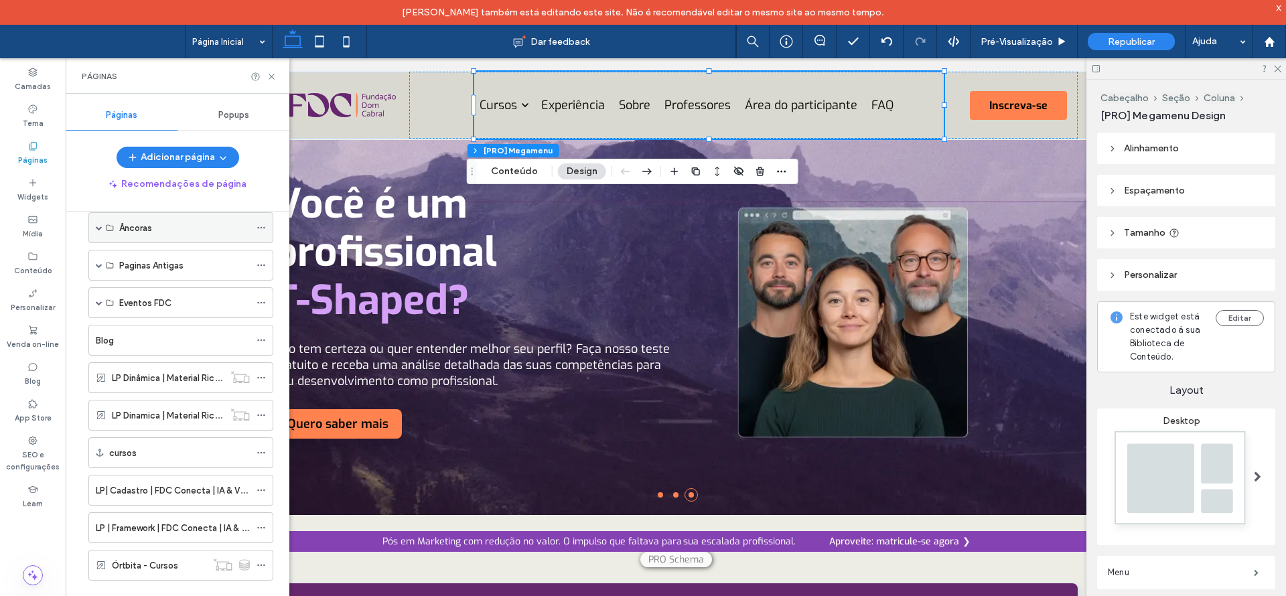
click at [99, 230] on span at bounding box center [99, 227] width 7 height 7
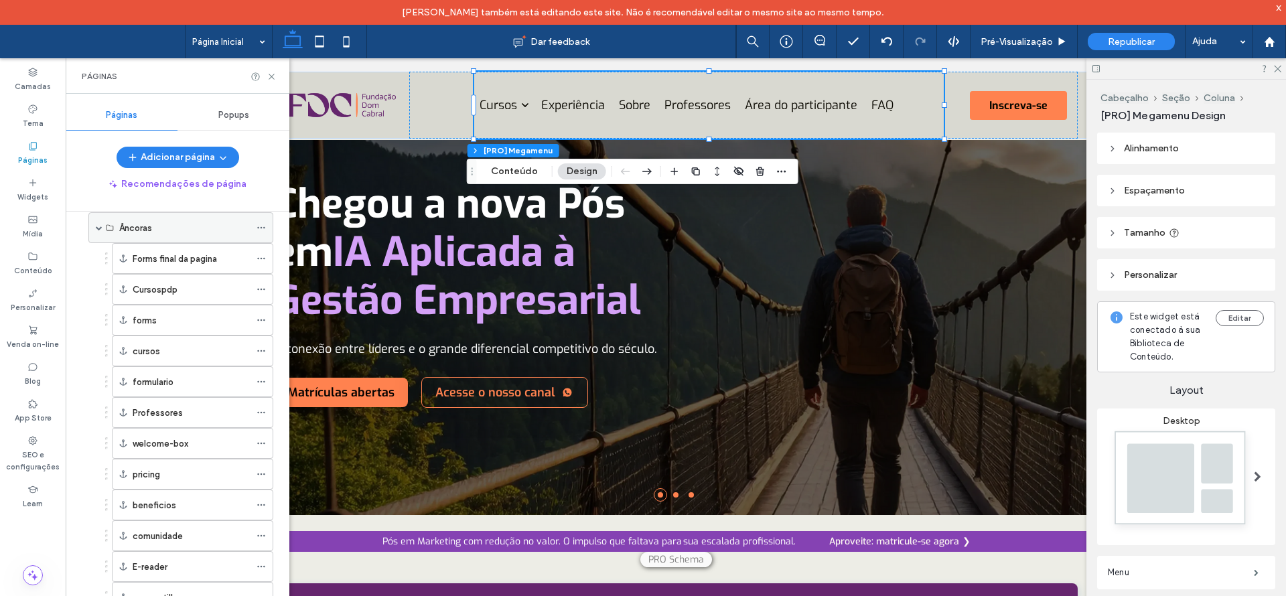
click at [99, 230] on span at bounding box center [99, 227] width 7 height 7
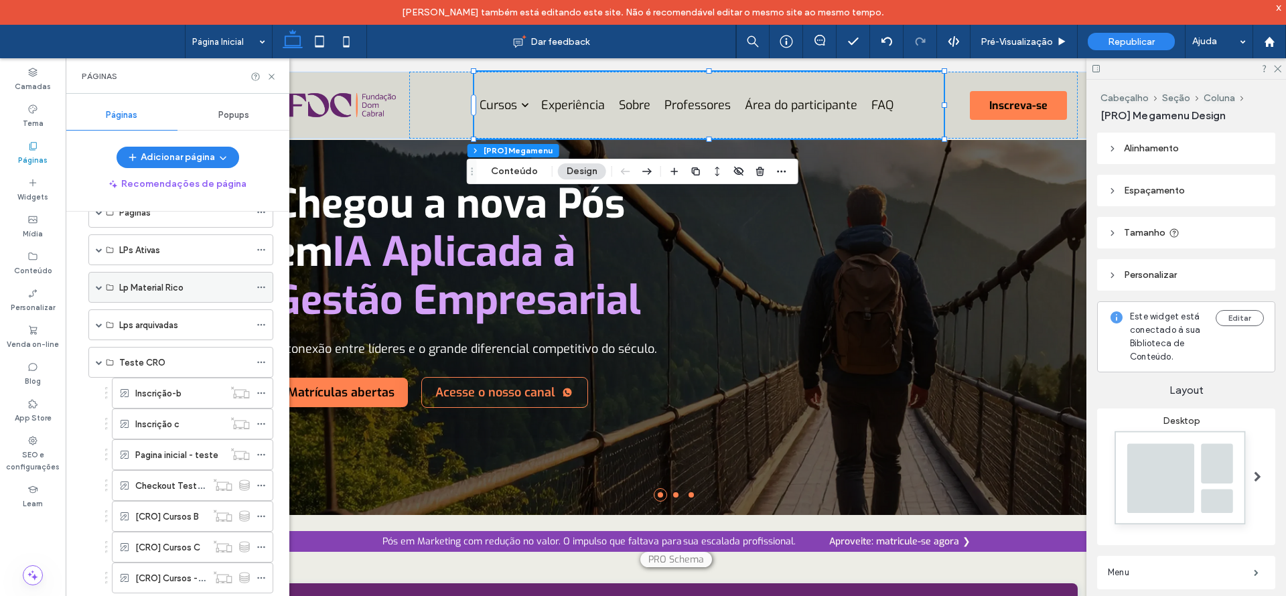
click at [98, 288] on span at bounding box center [99, 287] width 7 height 7
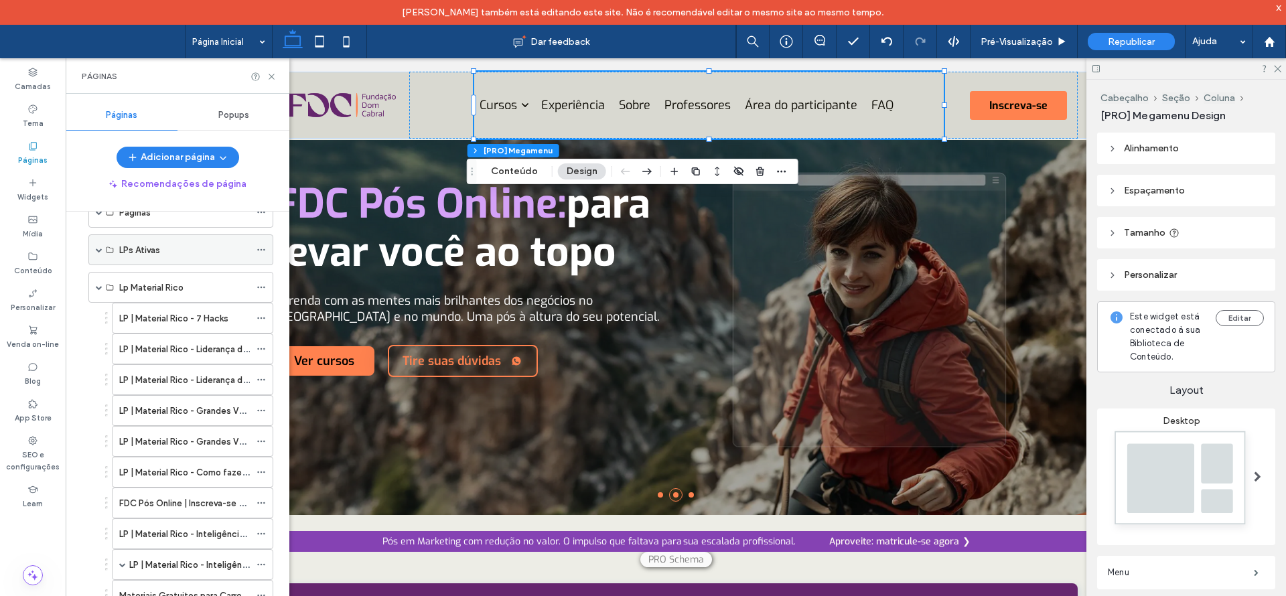
click at [96, 249] on span at bounding box center [99, 250] width 7 height 7
click at [195, 285] on label "LP | T-Shaped | Comp-T" at bounding box center [167, 280] width 97 height 23
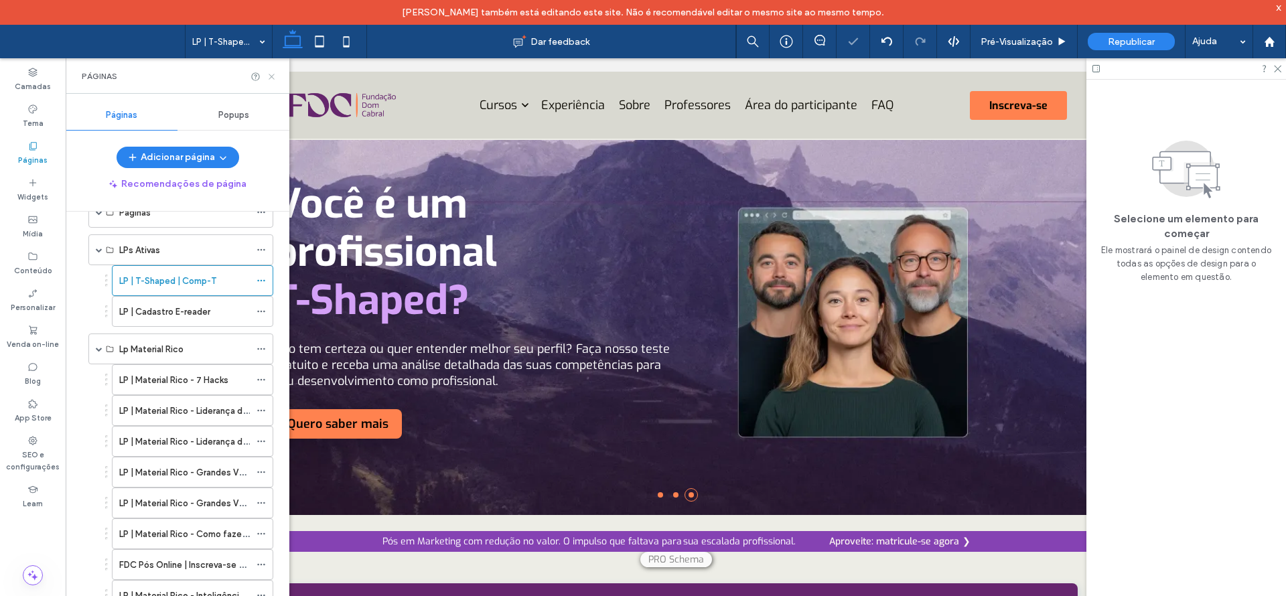
click at [272, 78] on icon at bounding box center [272, 77] width 10 height 10
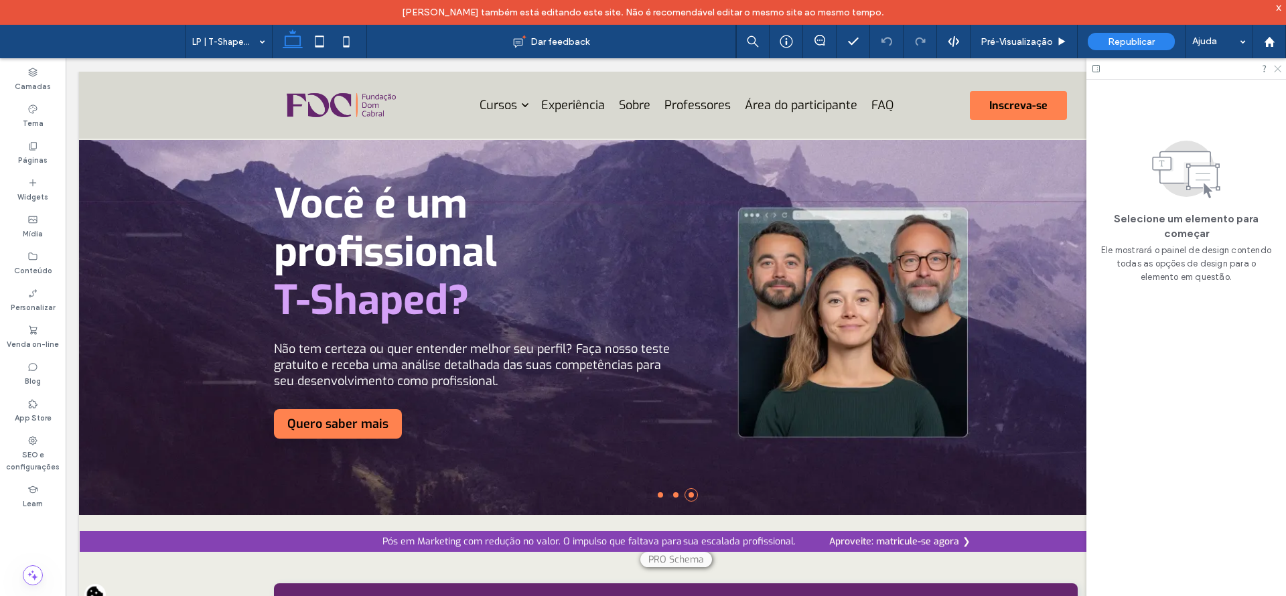
click at [1281, 67] on icon at bounding box center [1277, 68] width 9 height 9
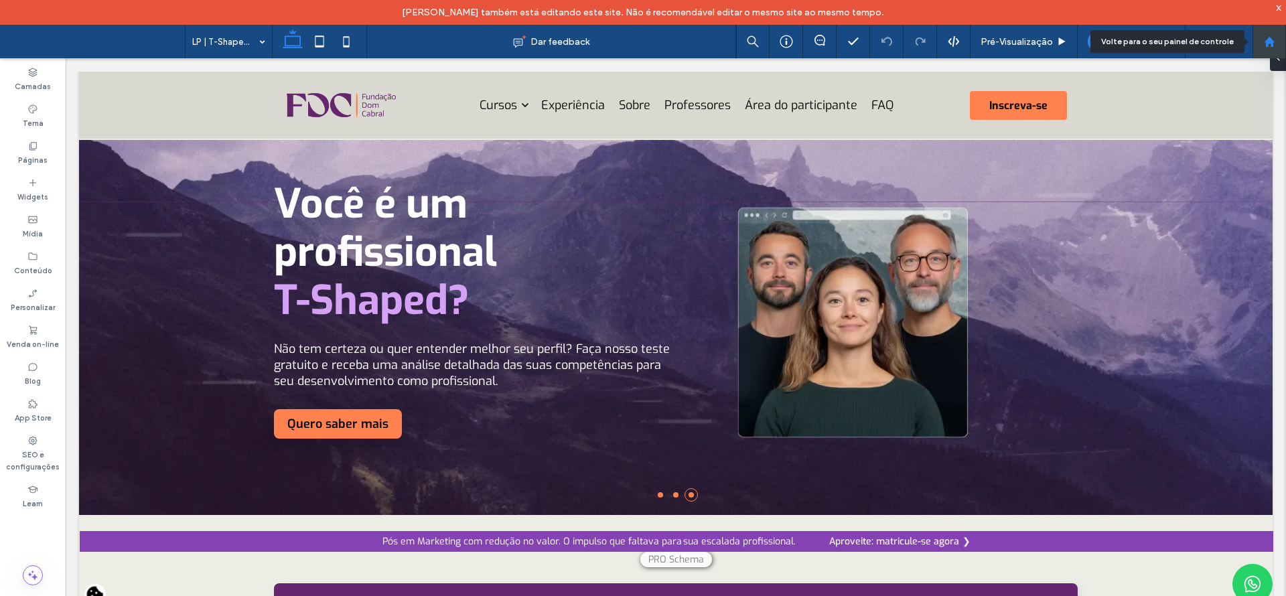
click at [1279, 39] on div at bounding box center [1270, 41] width 32 height 11
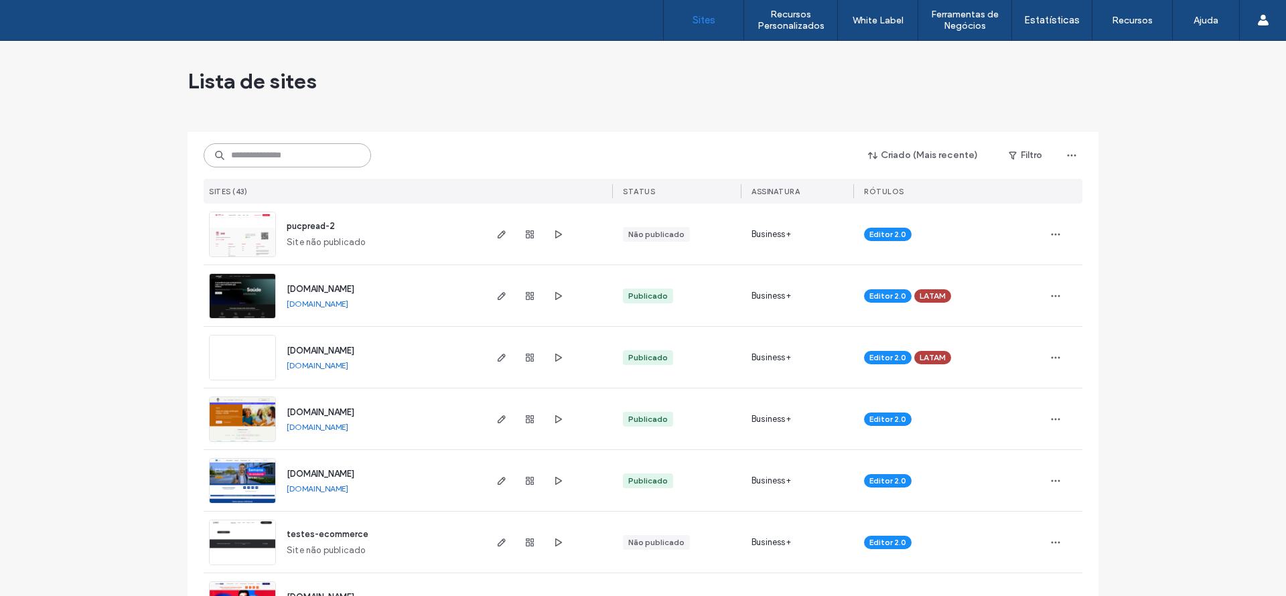
click at [318, 150] on input at bounding box center [288, 155] width 168 height 24
